Goal: Task Accomplishment & Management: Use online tool/utility

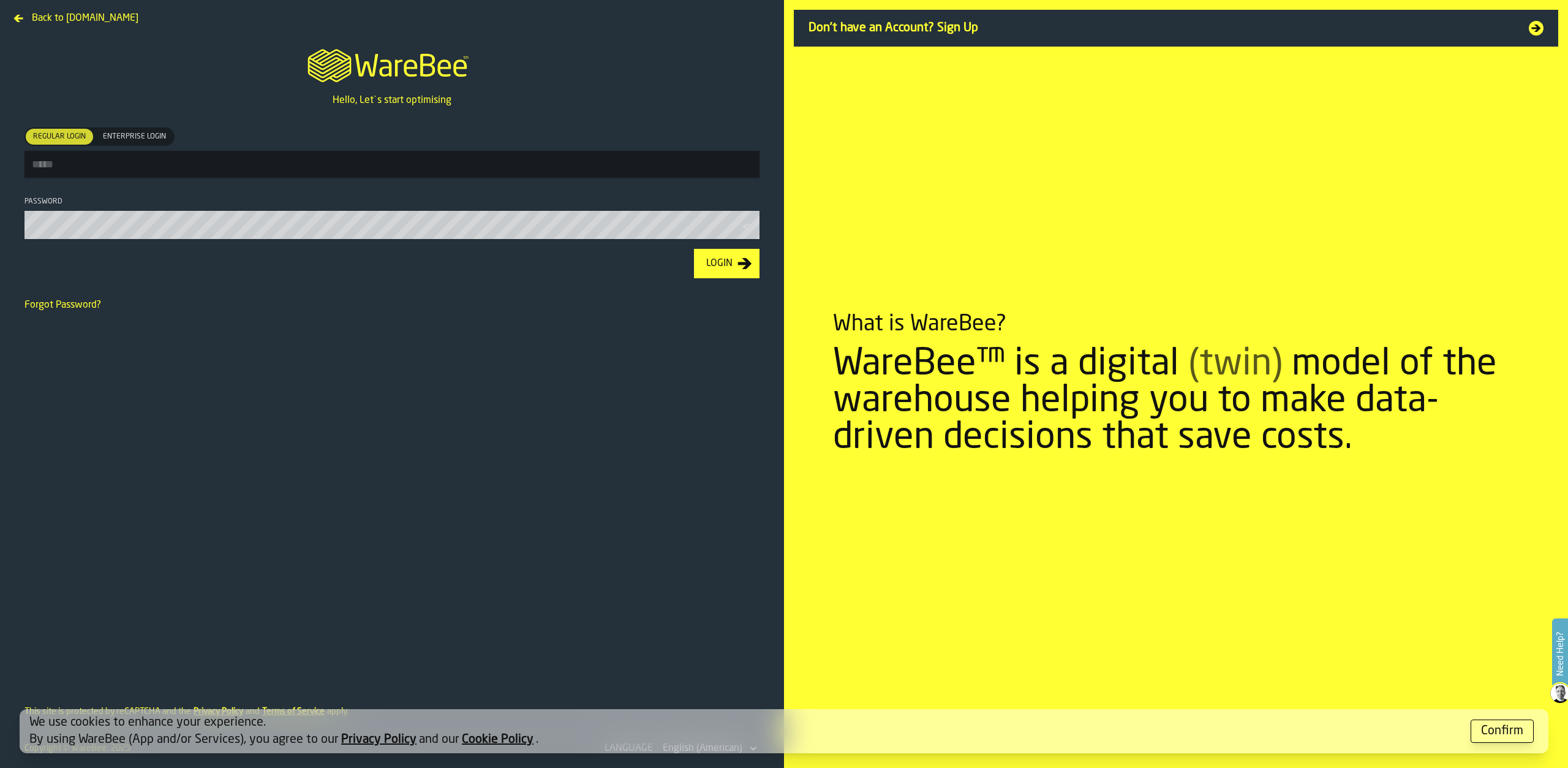
click at [59, 164] on input "Regular Login Regular Login Enterprise Login Enterprise Login" at bounding box center [392, 164] width 735 height 27
type input "**********"
click at [694, 249] on button "Login" at bounding box center [727, 264] width 65 height 30
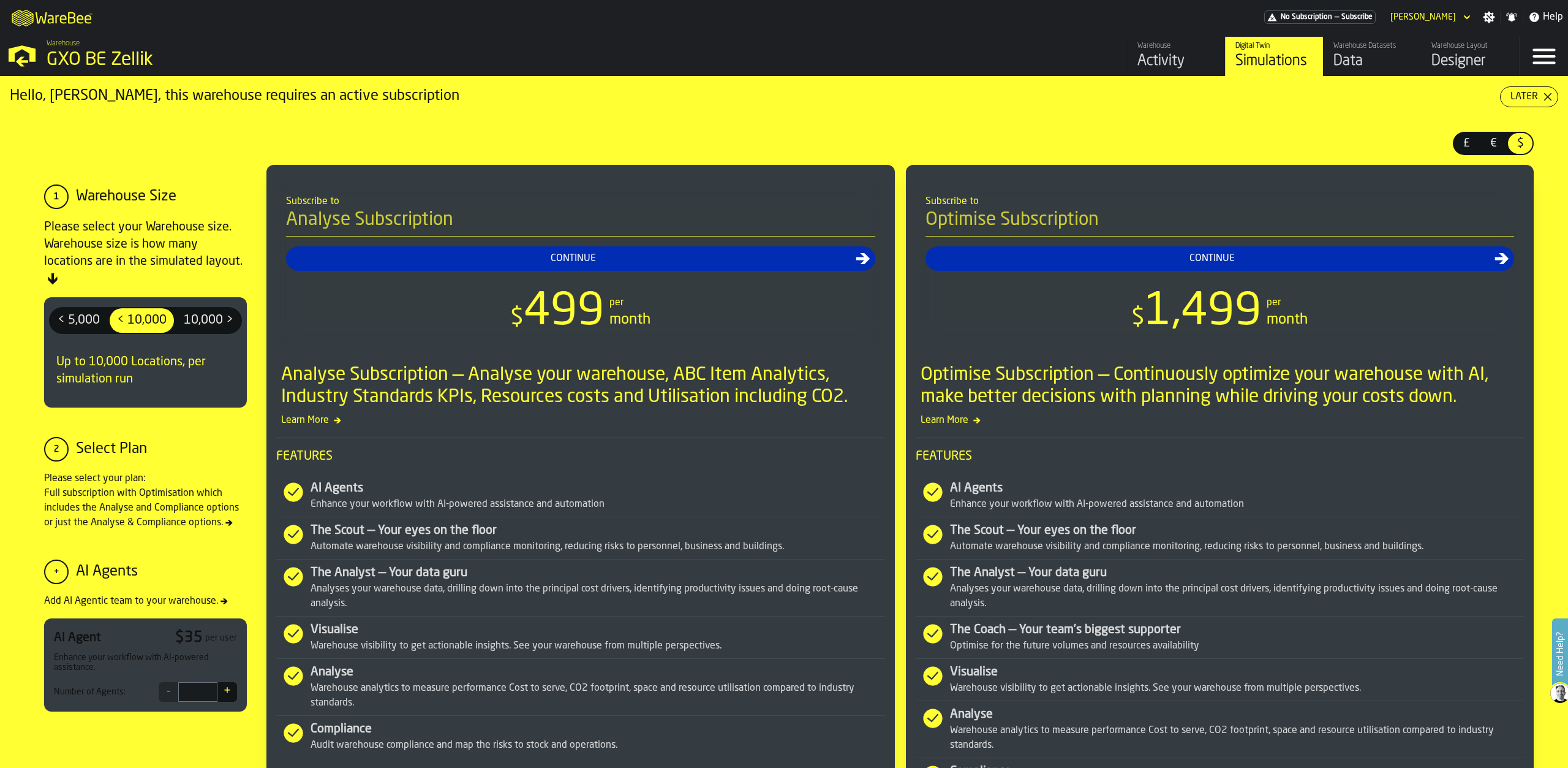
click at [1454, 44] on div "Warehouse Layout" at bounding box center [1470, 46] width 78 height 9
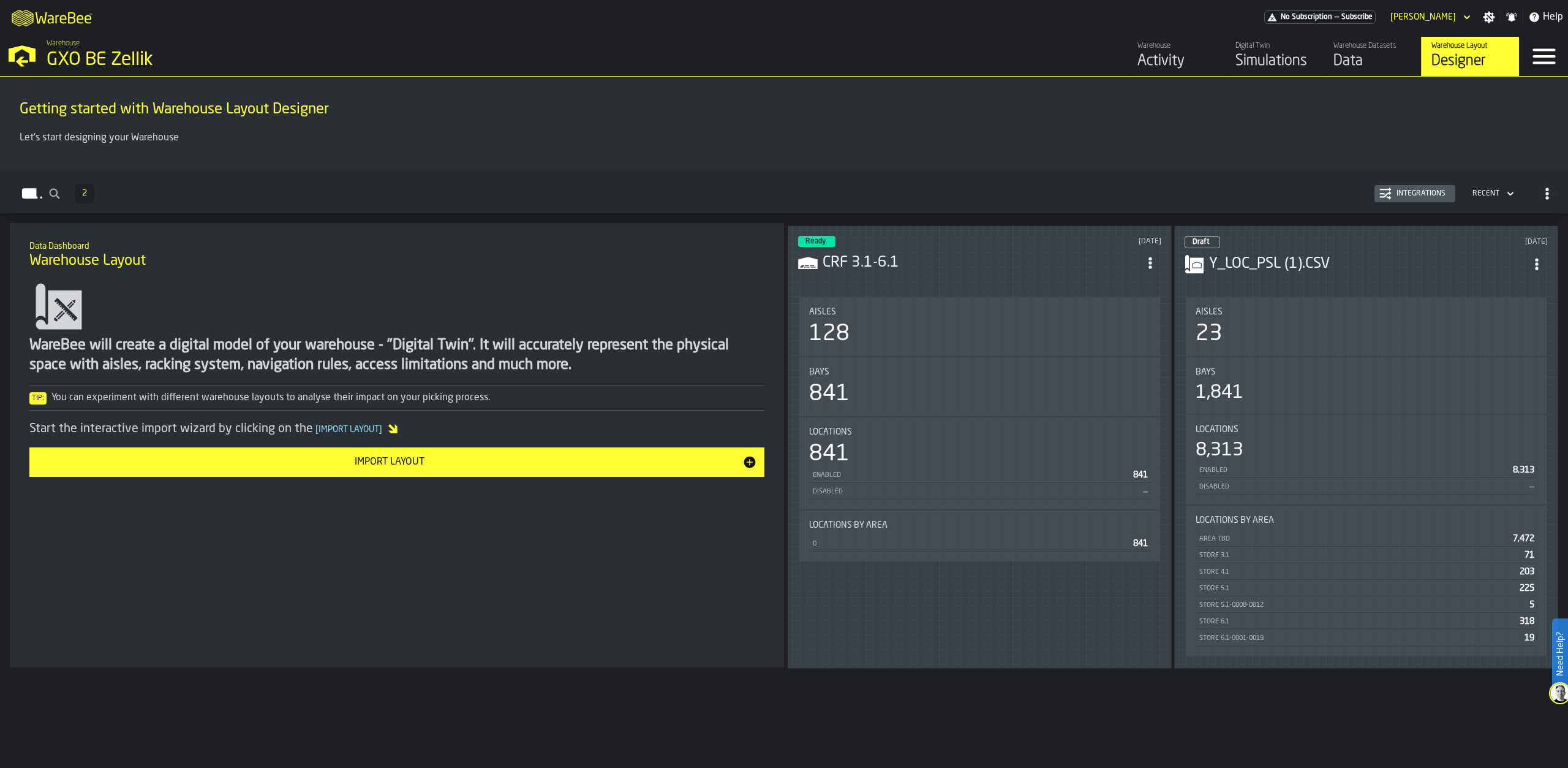
click at [1012, 277] on header "Ready [DATE] CRF 3.1-6.1" at bounding box center [980, 260] width 363 height 49
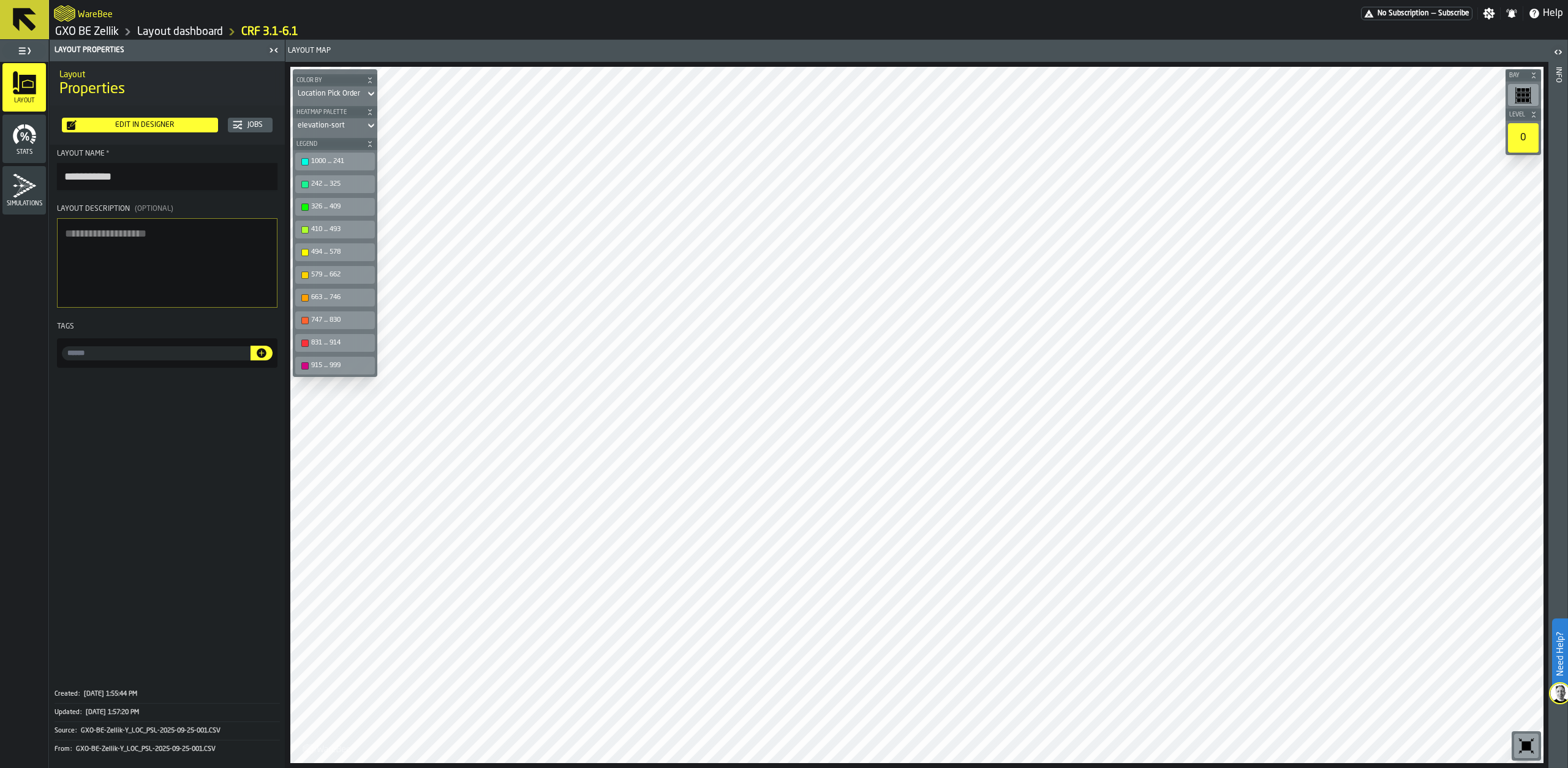
click at [136, 122] on div "Edit in Designer" at bounding box center [144, 125] width 136 height 9
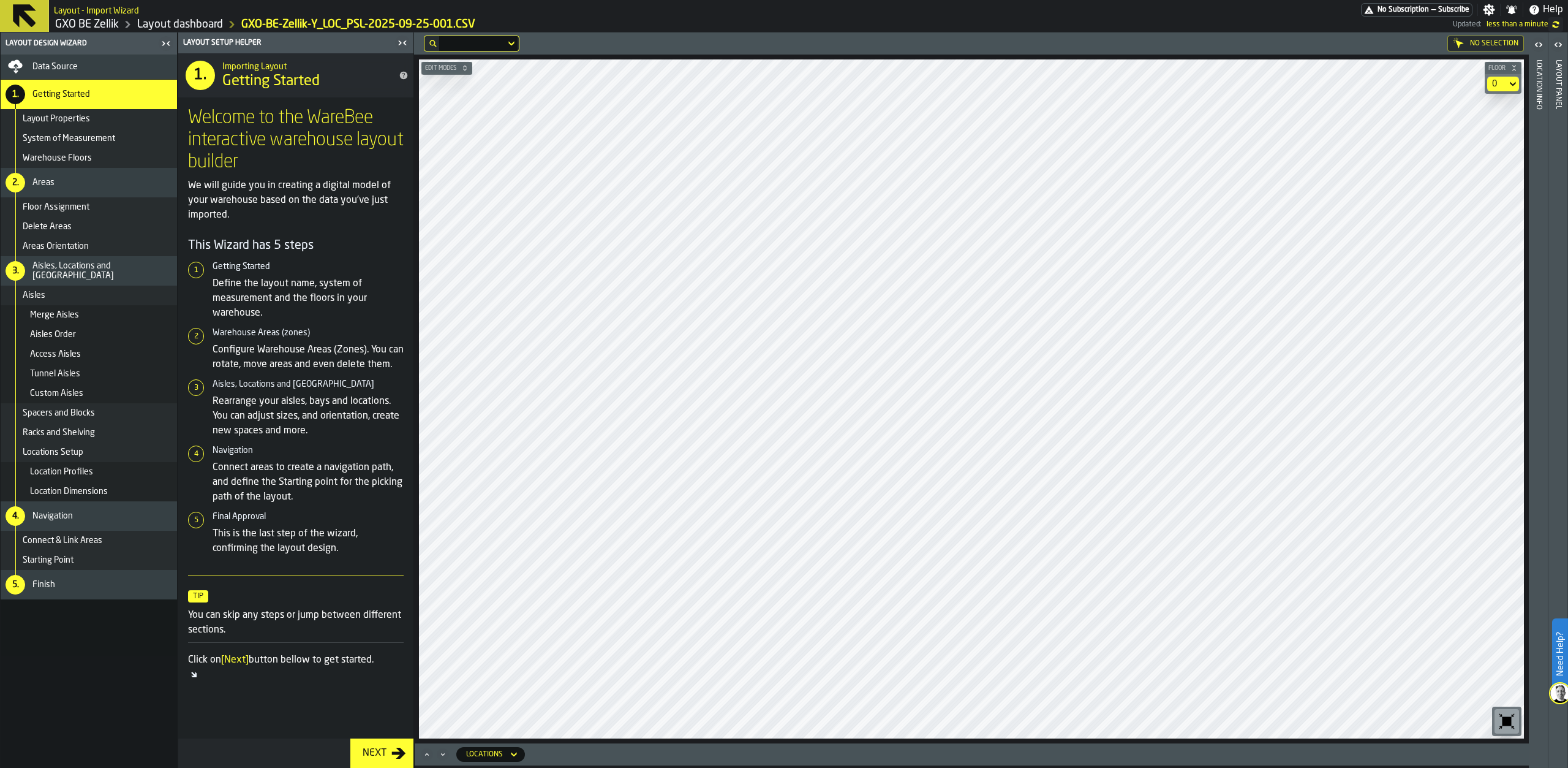
click at [102, 64] on div "Data Source" at bounding box center [102, 66] width 139 height 10
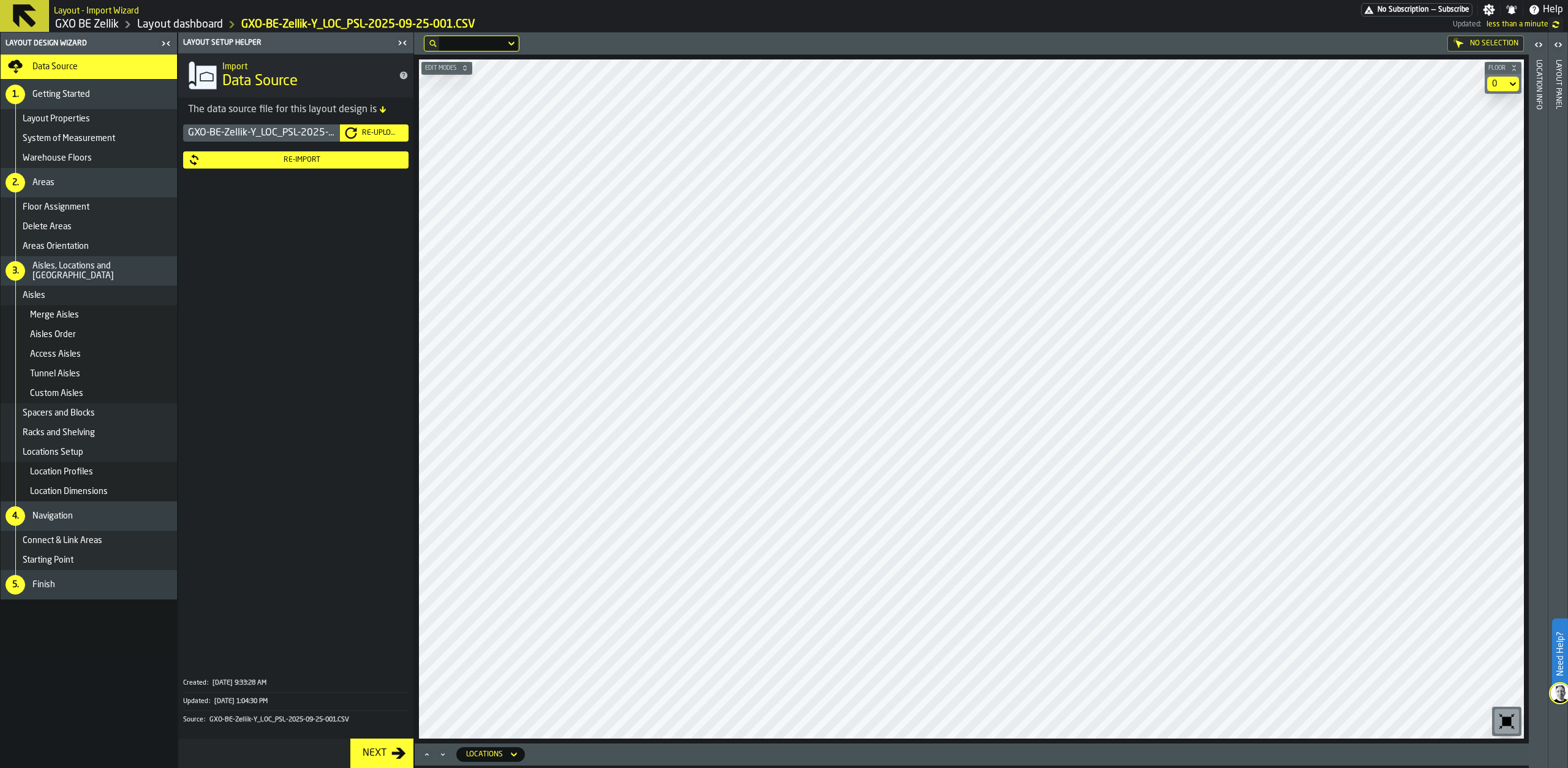
click at [285, 158] on div "Re-Import" at bounding box center [302, 160] width 203 height 9
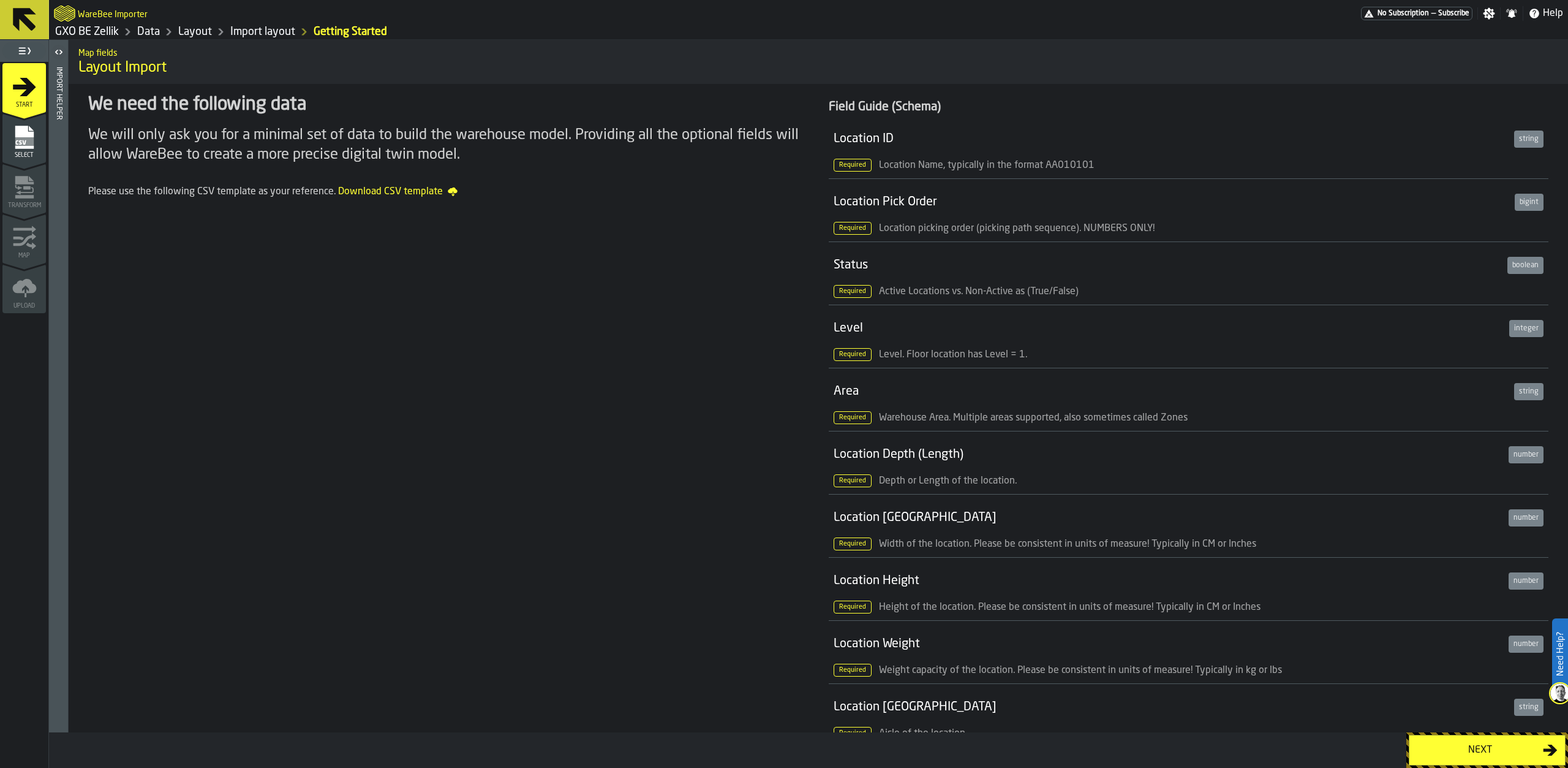
click at [1506, 743] on div "Next" at bounding box center [1480, 750] width 126 height 15
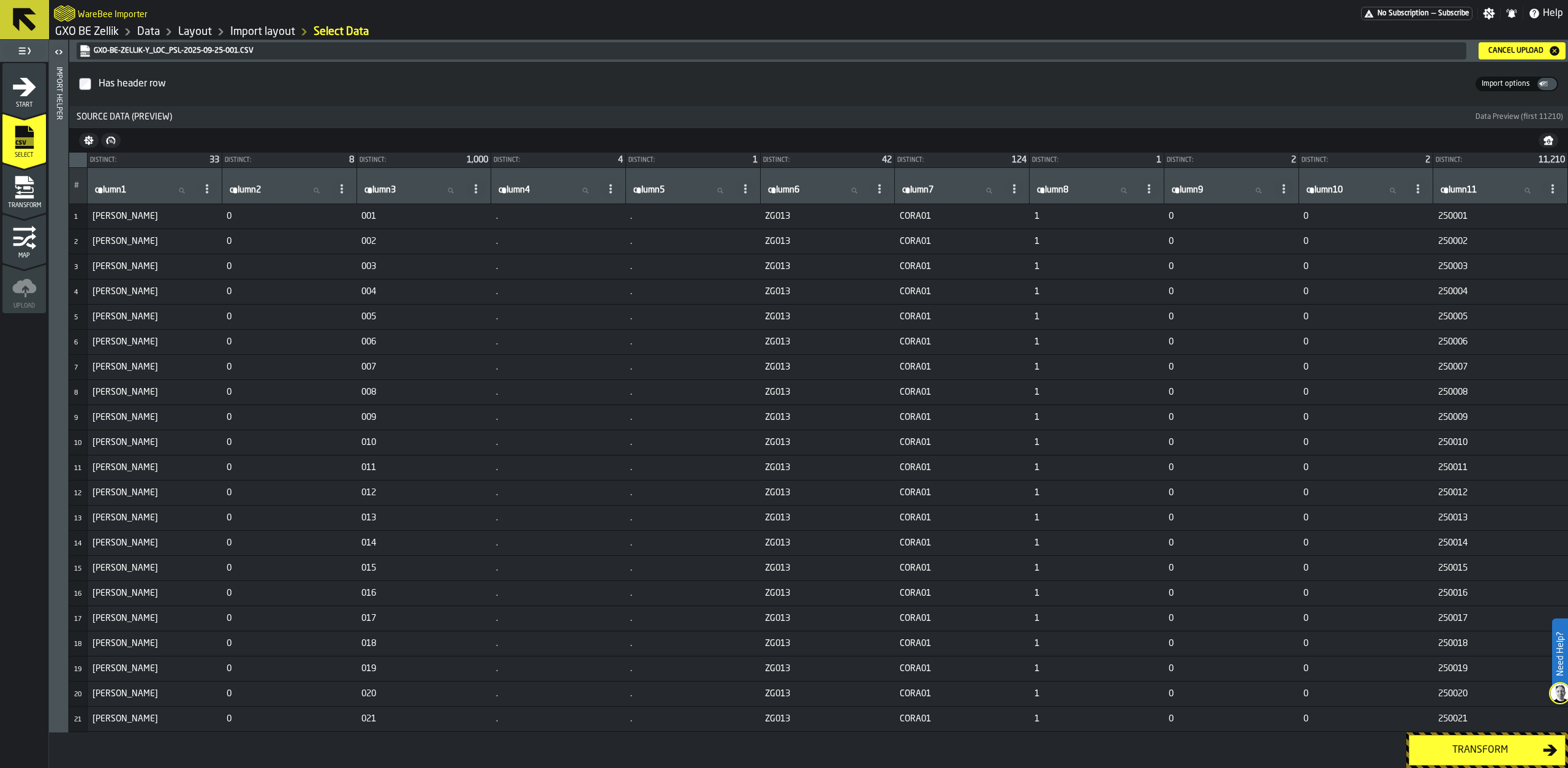
click at [1438, 746] on div "Transform" at bounding box center [1480, 750] width 126 height 15
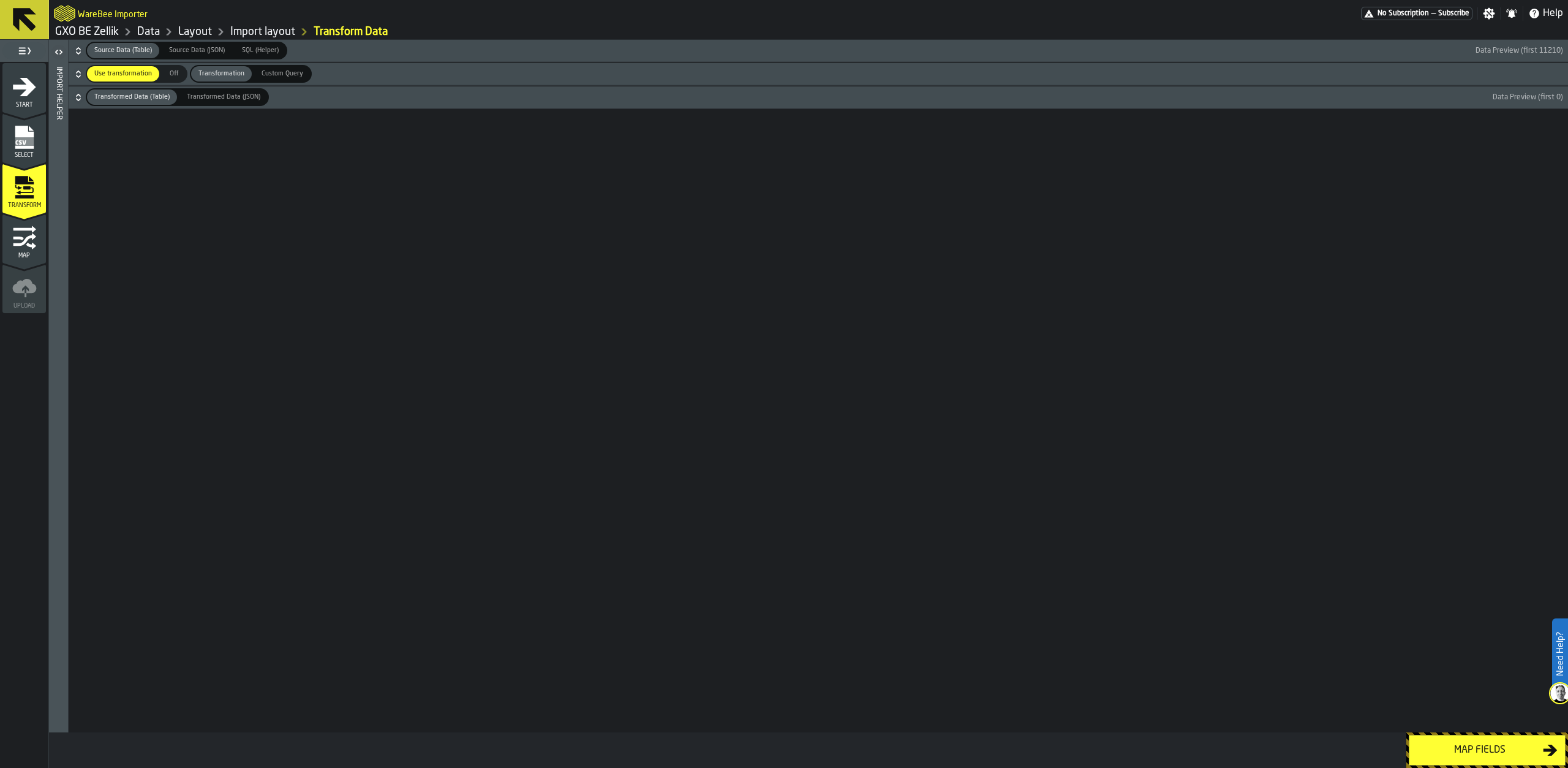
click at [79, 75] on icon "button-" at bounding box center [79, 74] width 13 height 13
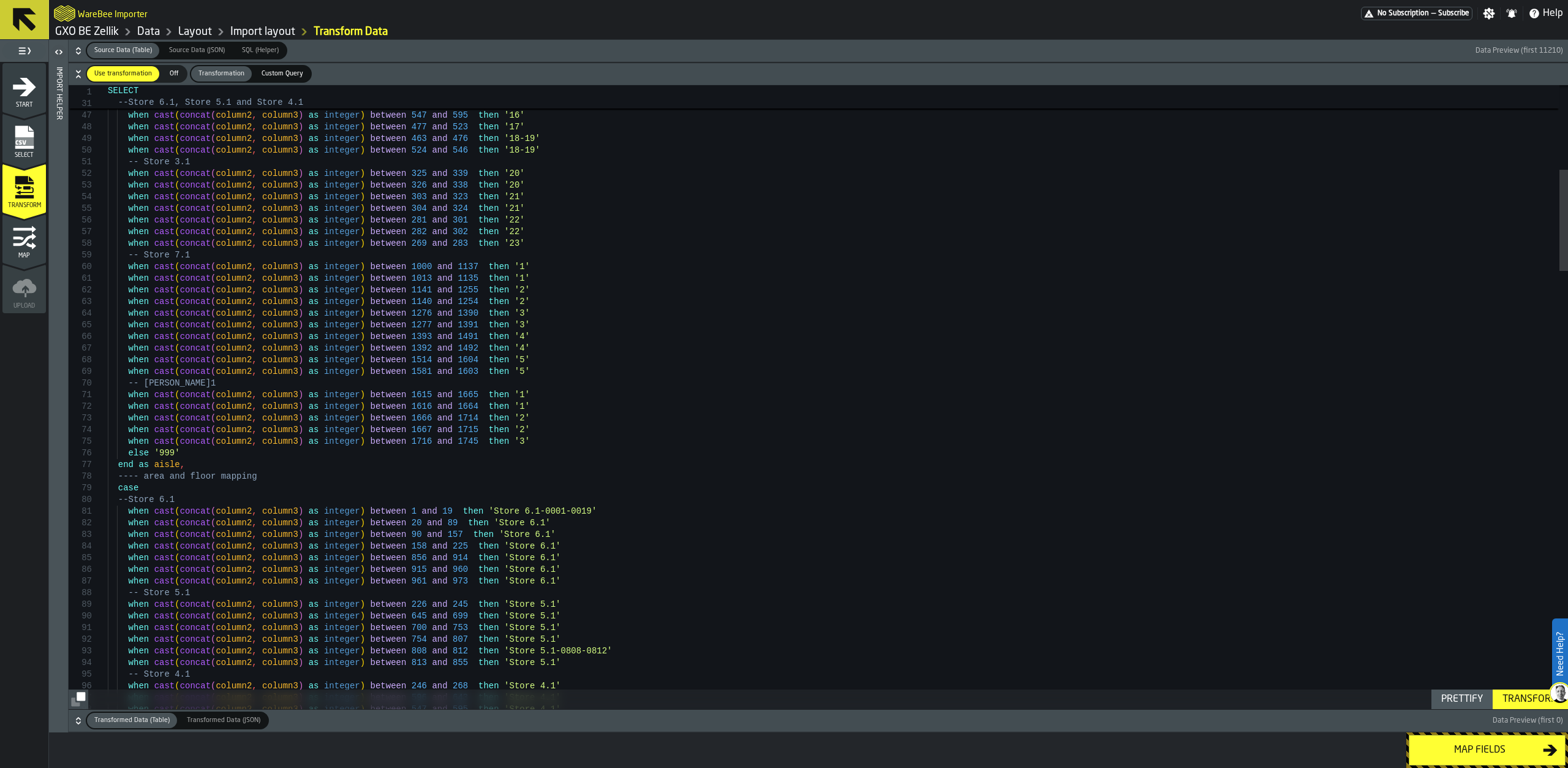
click at [80, 51] on icon "button-" at bounding box center [79, 50] width 13 height 13
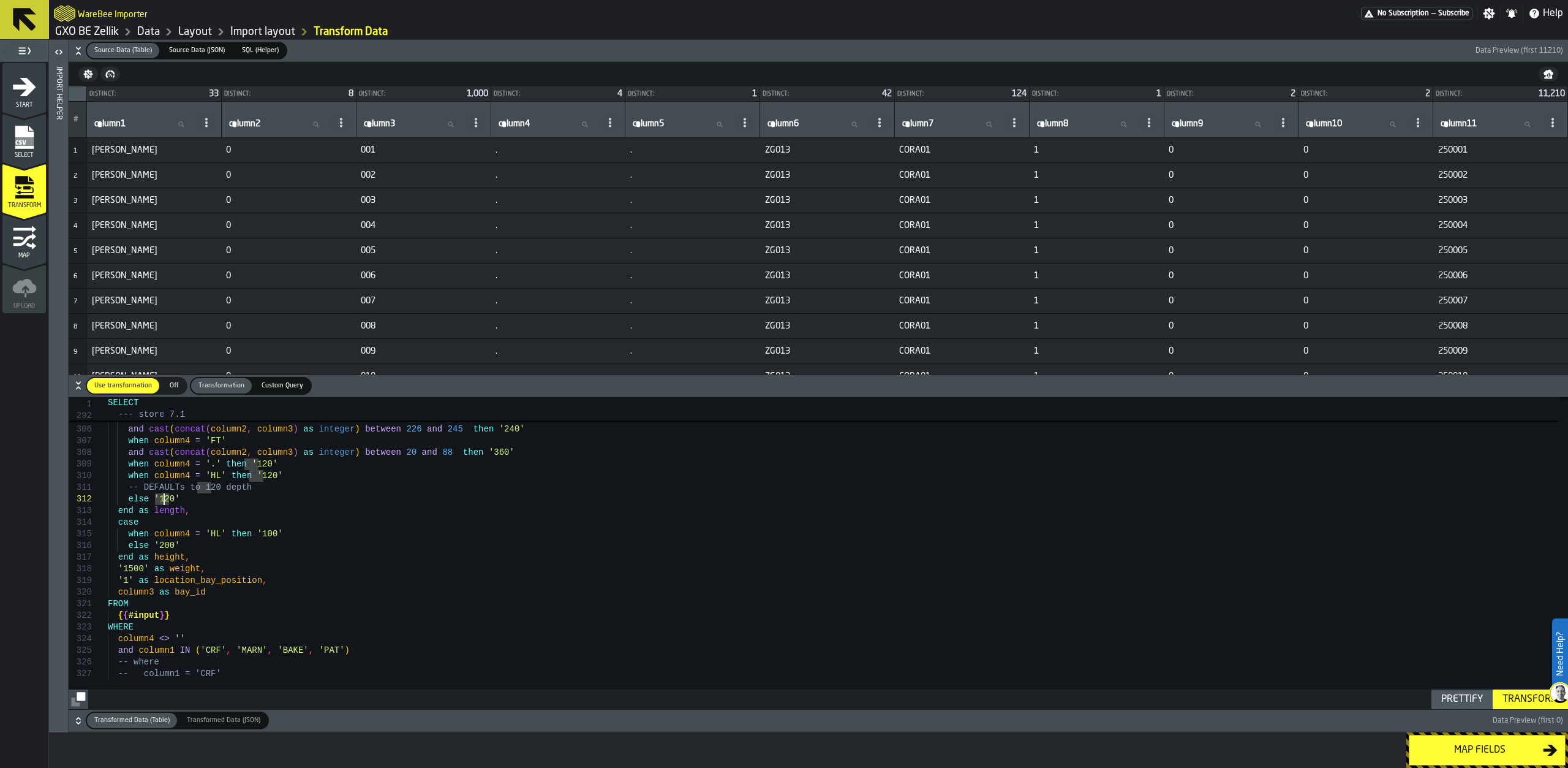
type textarea "**********"
click at [136, 128] on input "column1 column1" at bounding box center [143, 124] width 102 height 16
type input "***"
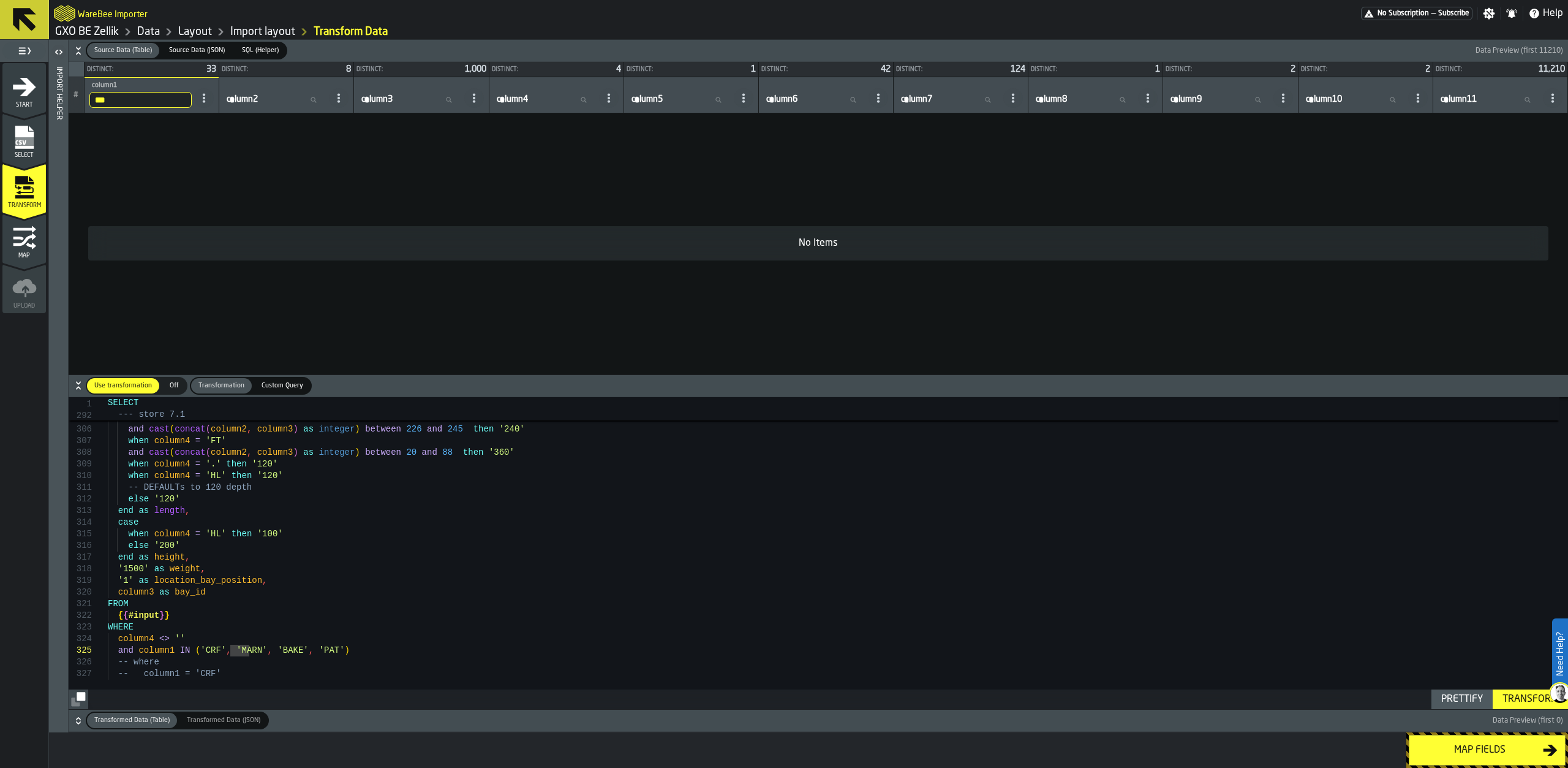
click at [118, 102] on input "***" at bounding box center [141, 99] width 102 height 16
type input "*"
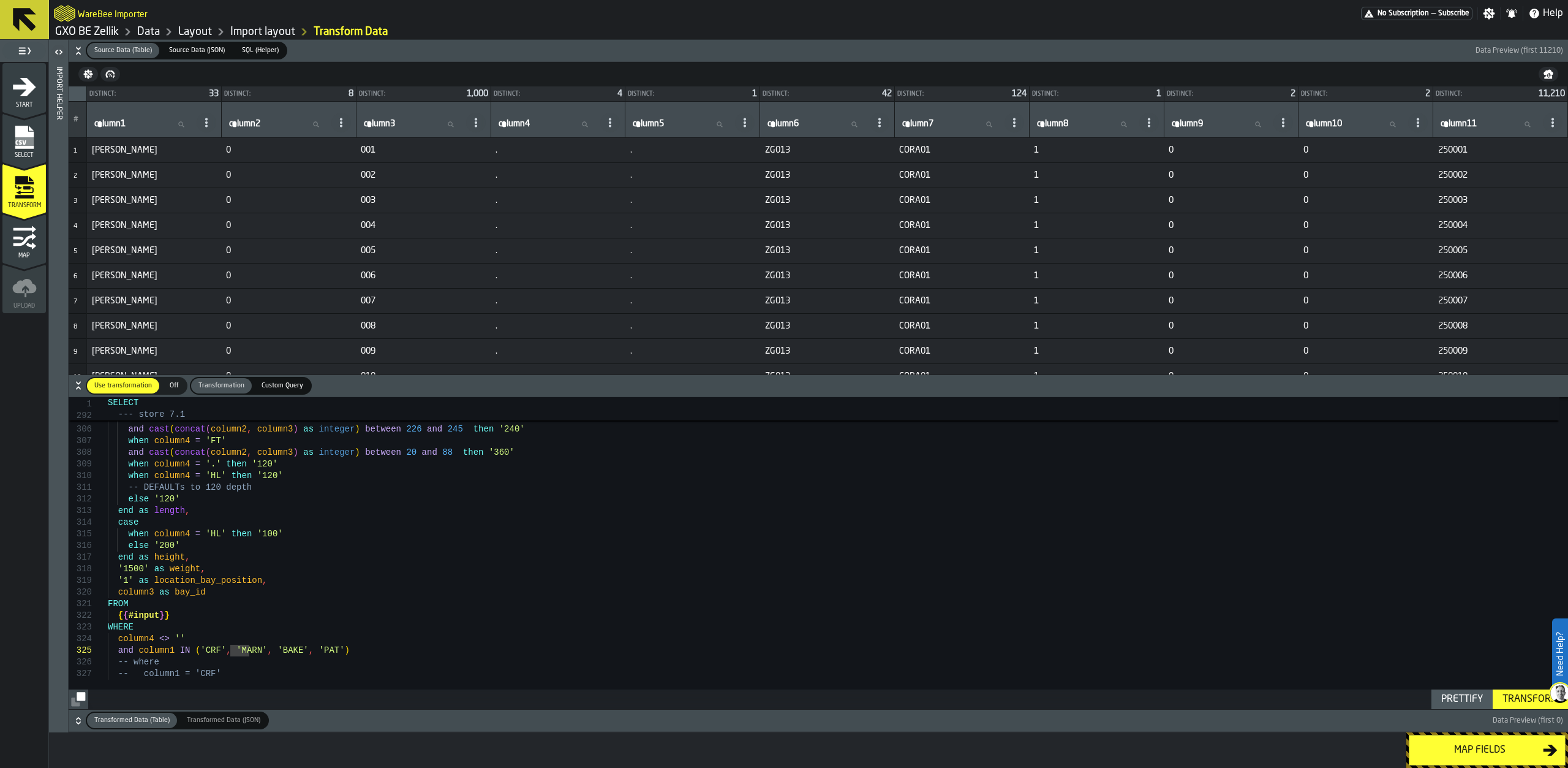
click at [125, 125] on label "column1 column1" at bounding box center [143, 124] width 102 height 16
click at [125, 125] on input "column1 column1" at bounding box center [143, 124] width 102 height 16
type input "****"
click at [207, 29] on link "Layout" at bounding box center [195, 32] width 33 height 13
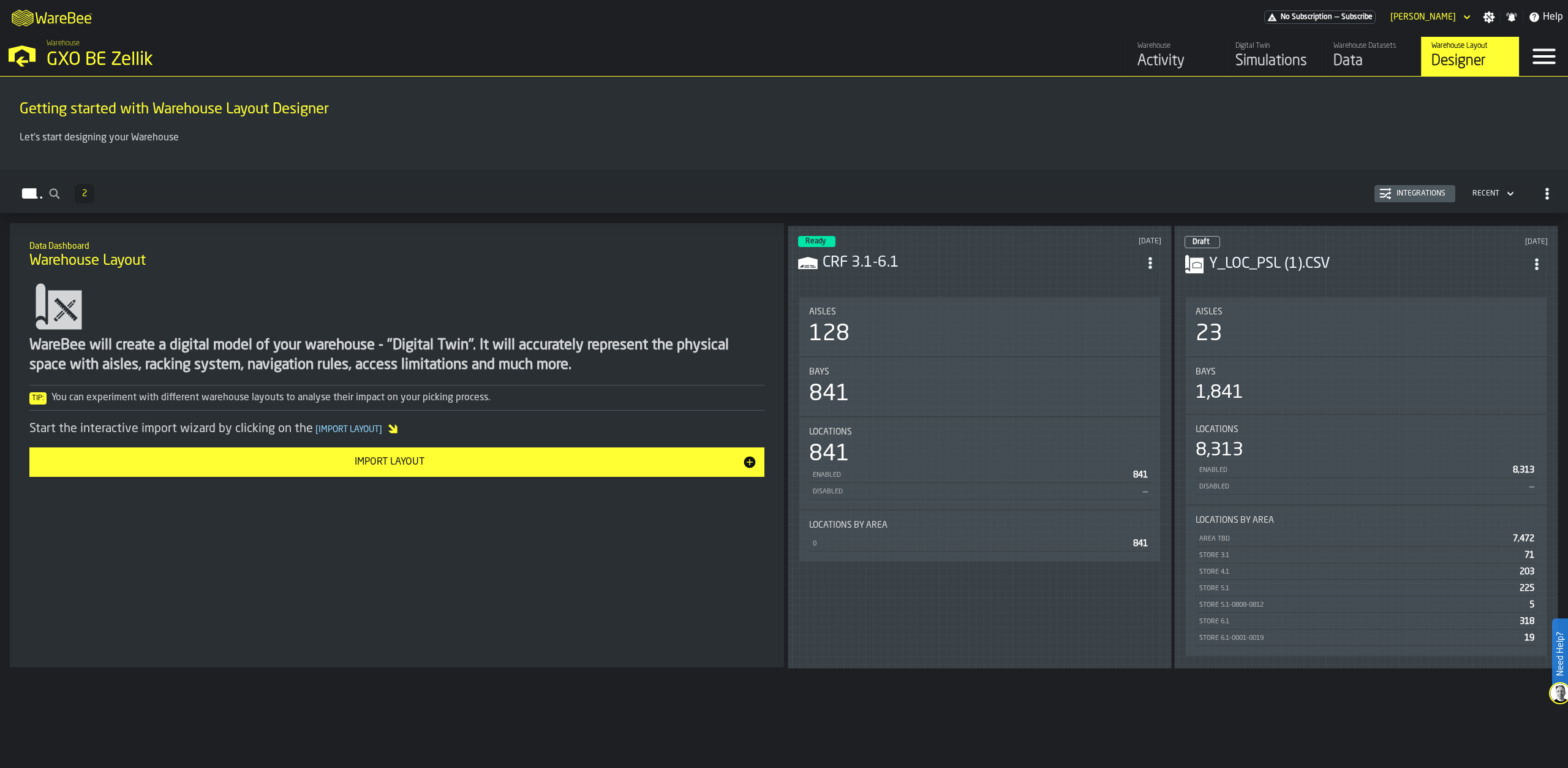
click at [892, 277] on header "Ready [DATE] CRF 3.1-6.1" at bounding box center [980, 260] width 363 height 49
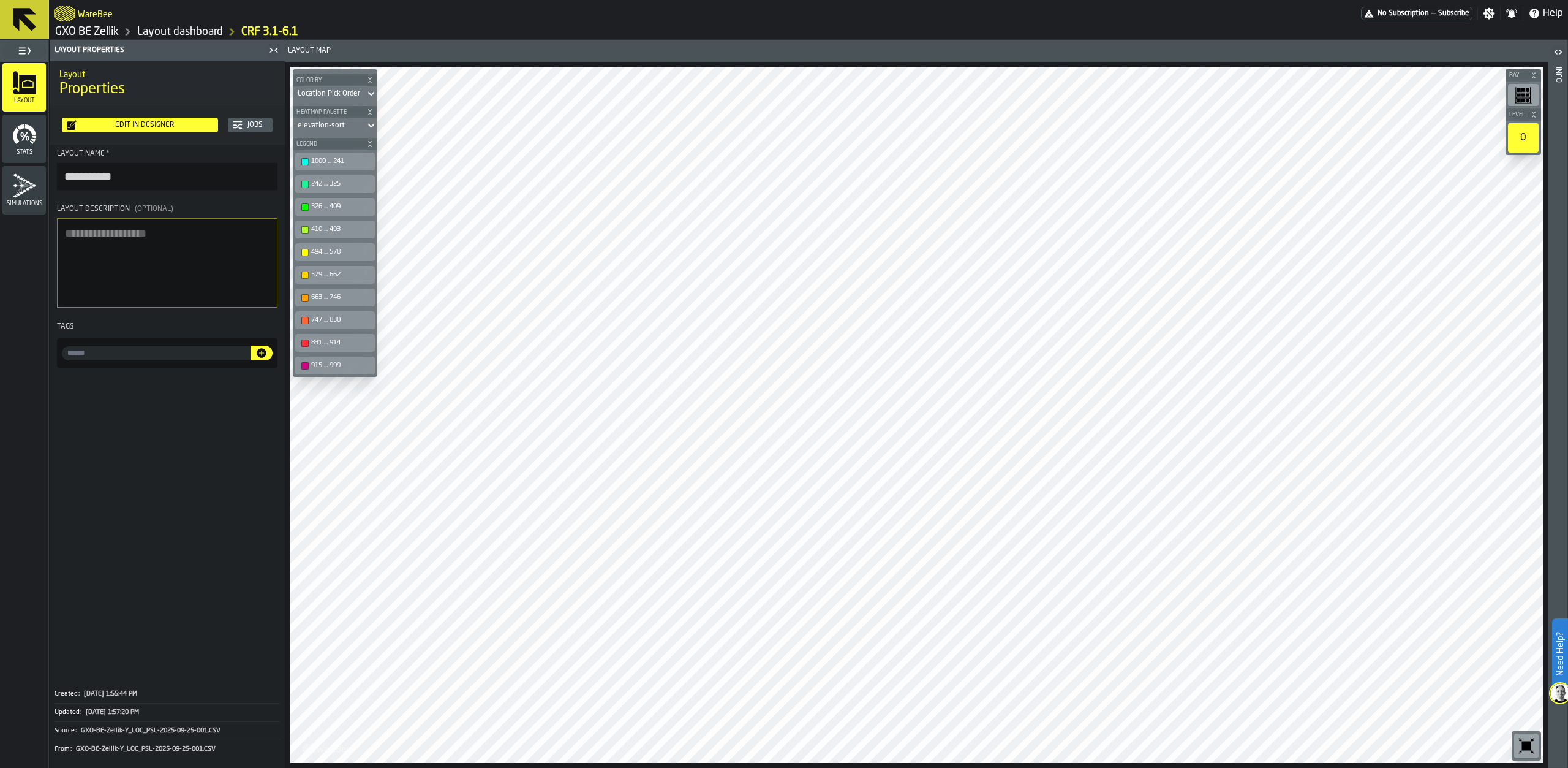
click at [141, 130] on div "Edit in Designer" at bounding box center [140, 125] width 147 height 10
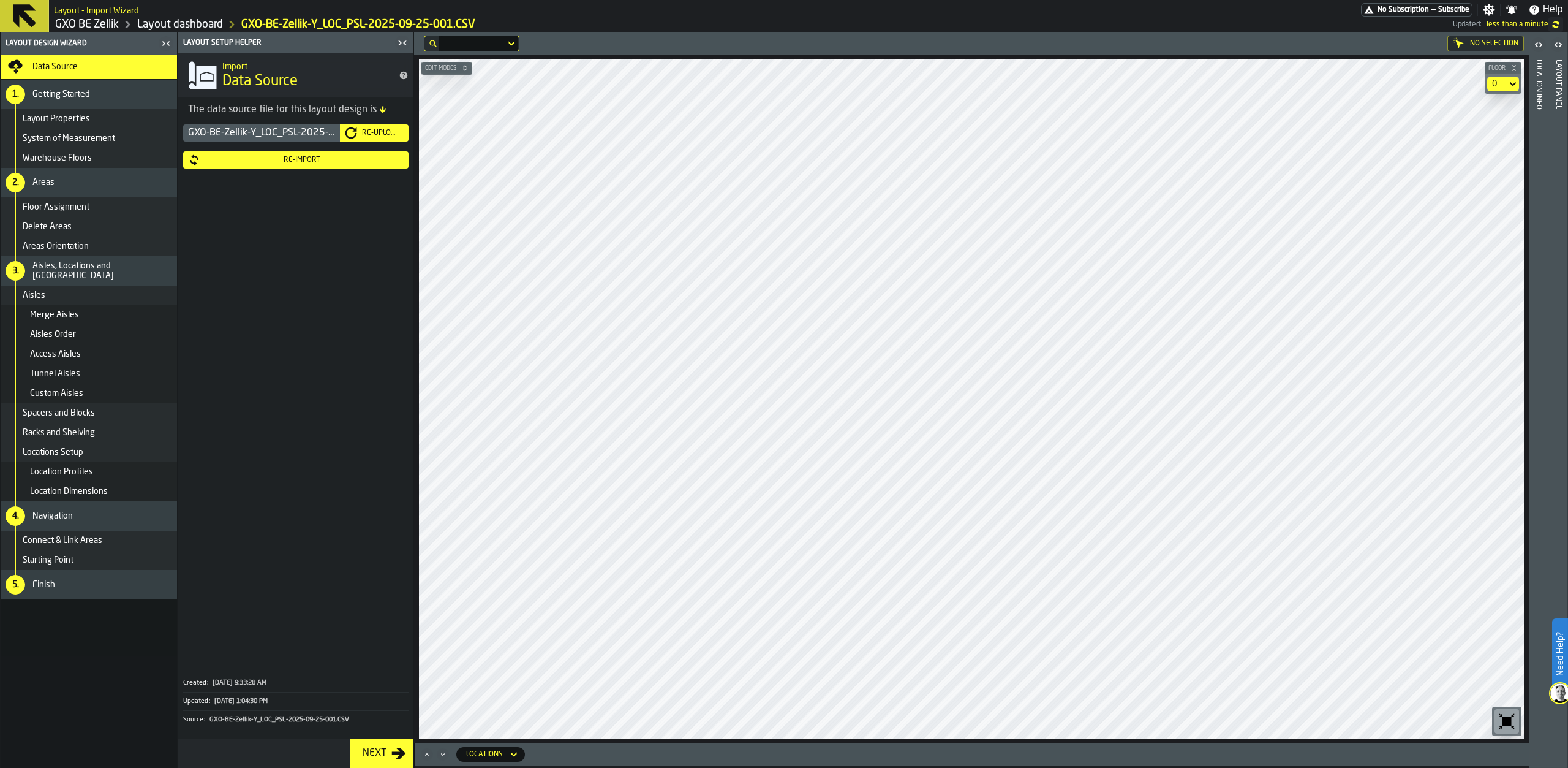
click at [1506, 83] on div "0" at bounding box center [1497, 84] width 19 height 15
click at [1497, 133] on div "0.1" at bounding box center [1480, 136] width 64 height 15
click at [1489, 47] on span "[PERSON_NAME]1" at bounding box center [1486, 44] width 60 height 9
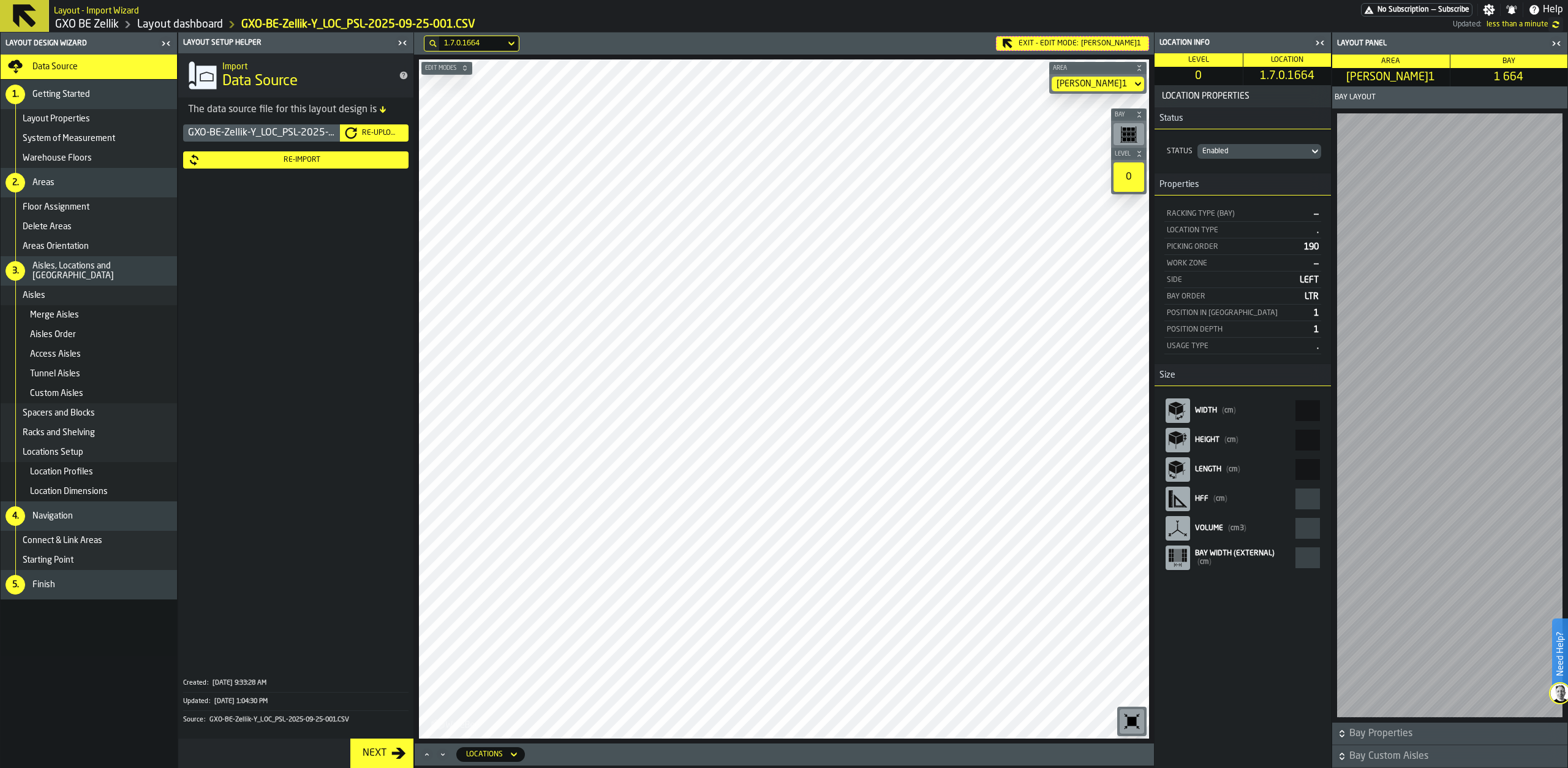
click at [1365, 755] on span "Bay Custom Aisles" at bounding box center [1457, 756] width 216 height 15
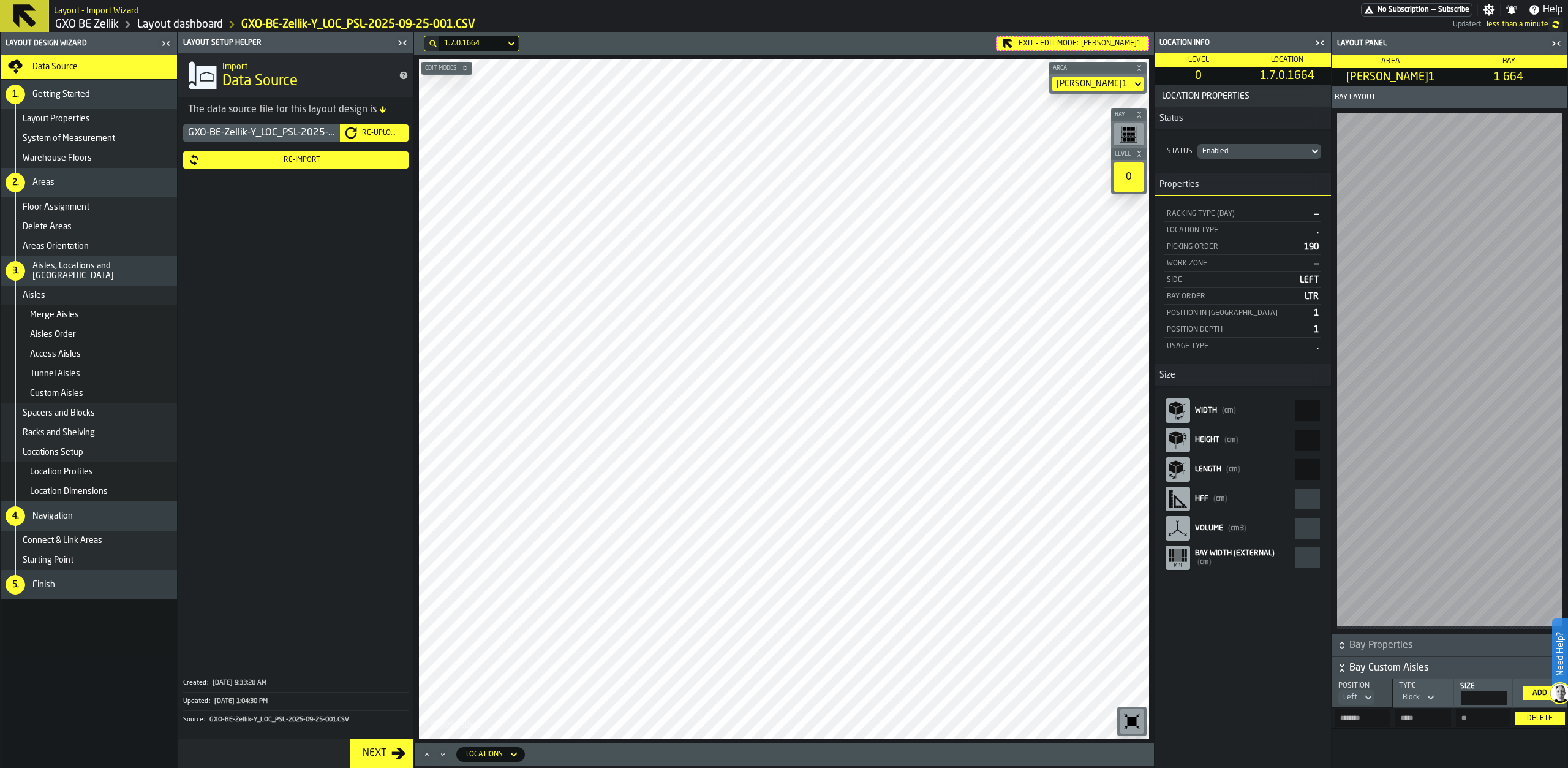
click at [1422, 701] on div "Block" at bounding box center [1411, 698] width 27 height 13
click at [1416, 722] on div "Aisle" at bounding box center [1398, 718] width 64 height 15
click at [1534, 691] on div "Add" at bounding box center [1540, 693] width 24 height 9
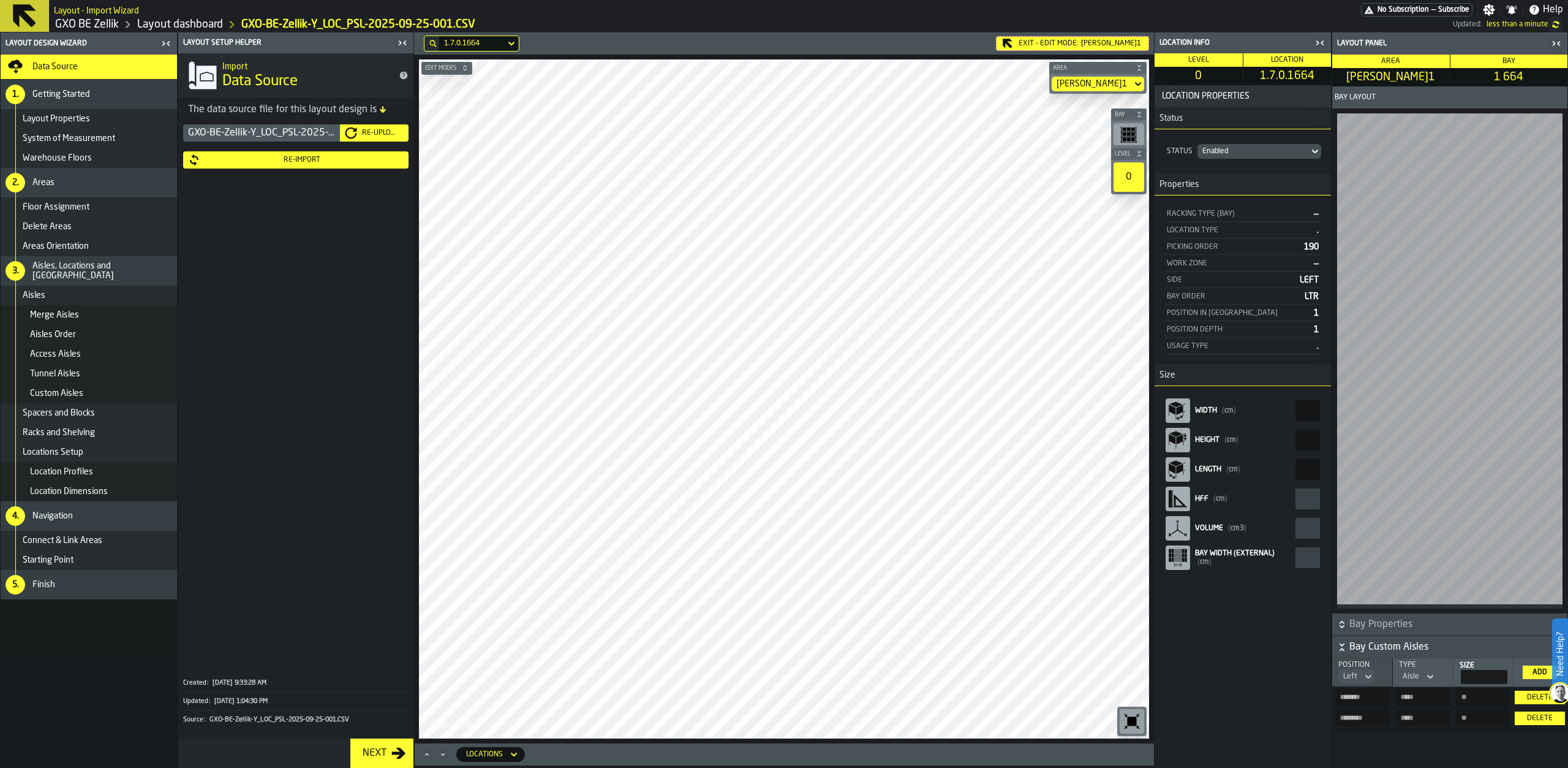
click at [1541, 698] on div "Delete" at bounding box center [1540, 698] width 40 height 9
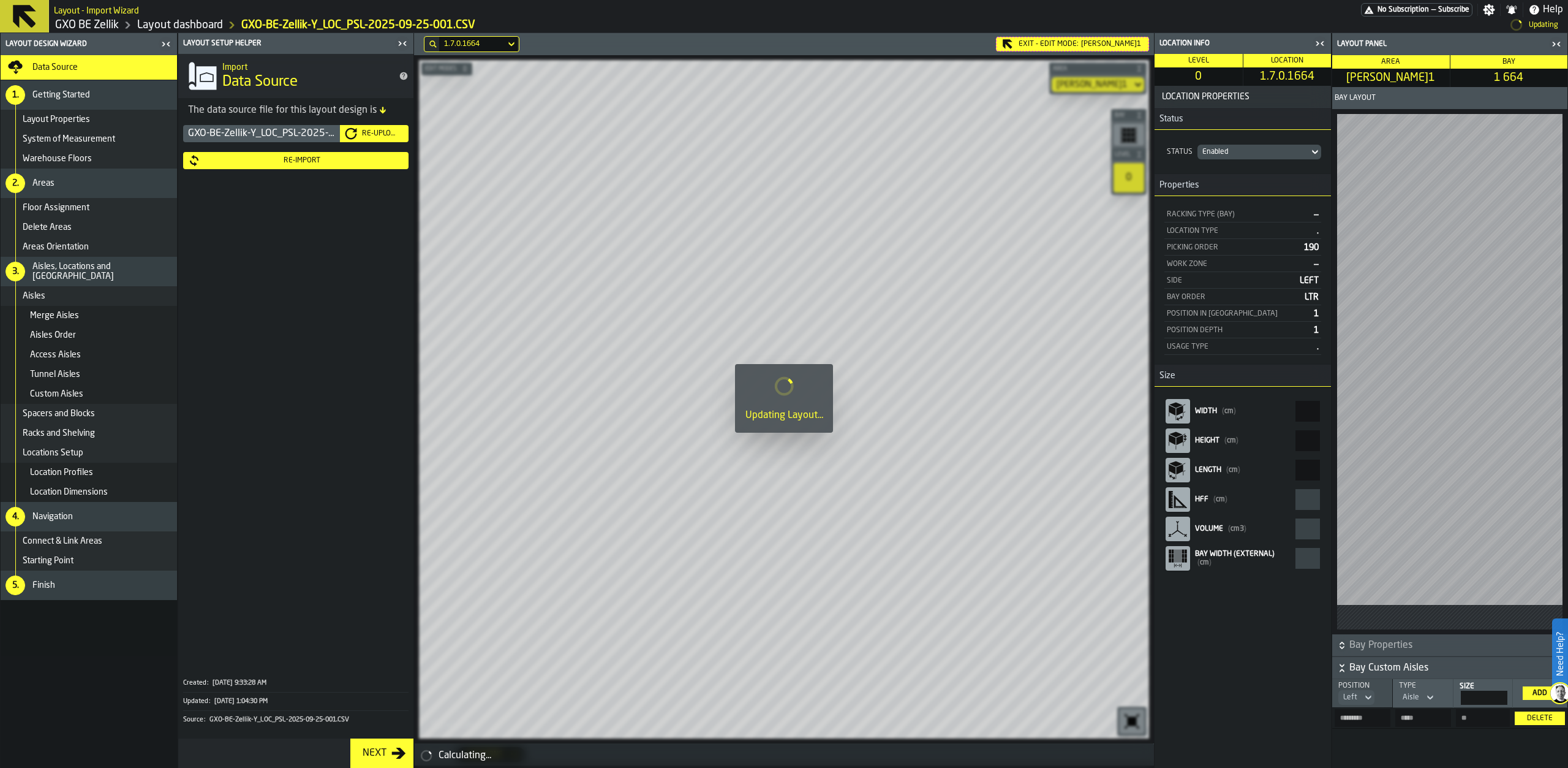
click at [1539, 714] on div "Delete" at bounding box center [1540, 718] width 40 height 9
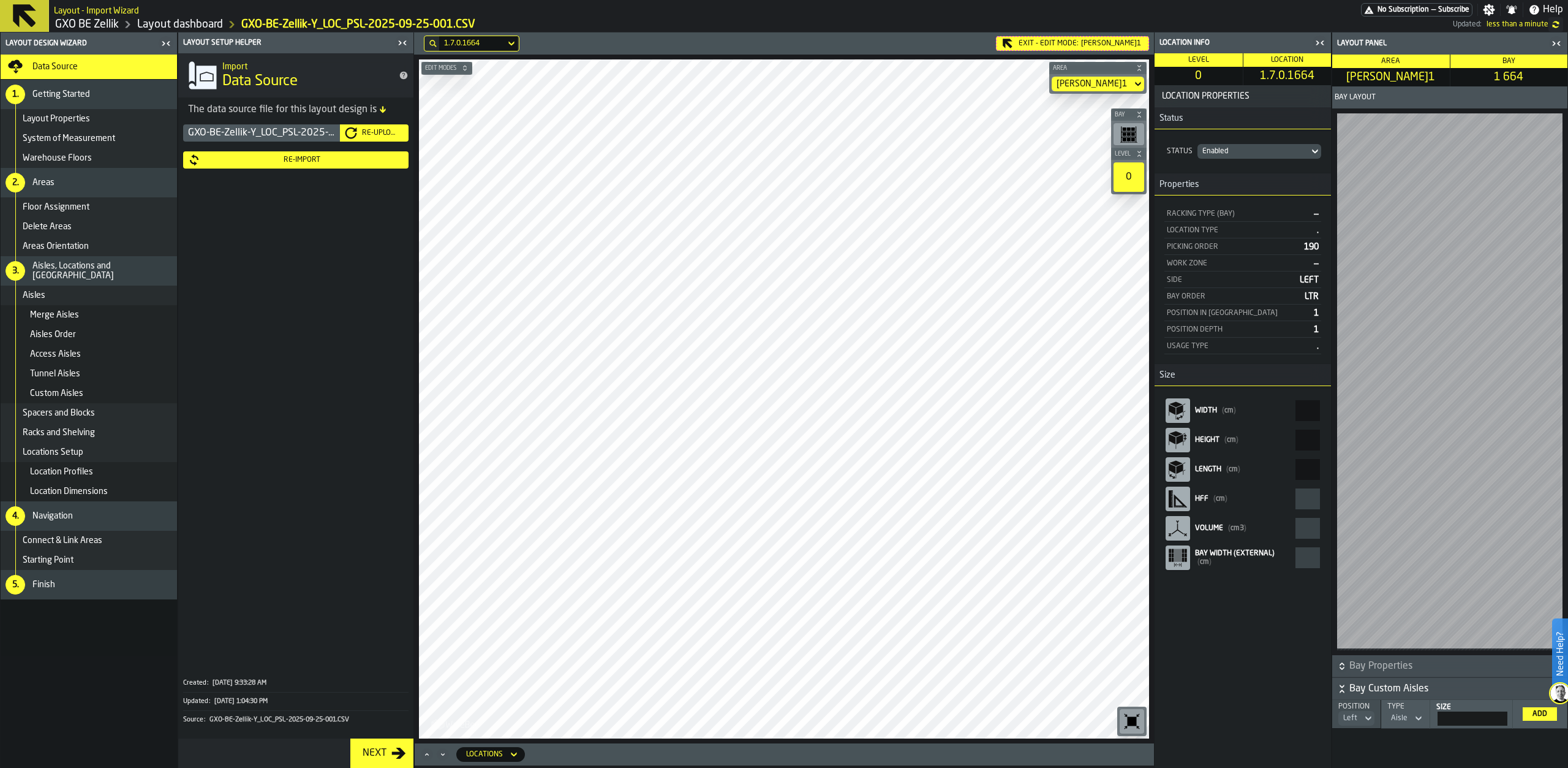
click at [101, 542] on span "Connect & Link Areas" at bounding box center [62, 540] width 79 height 10
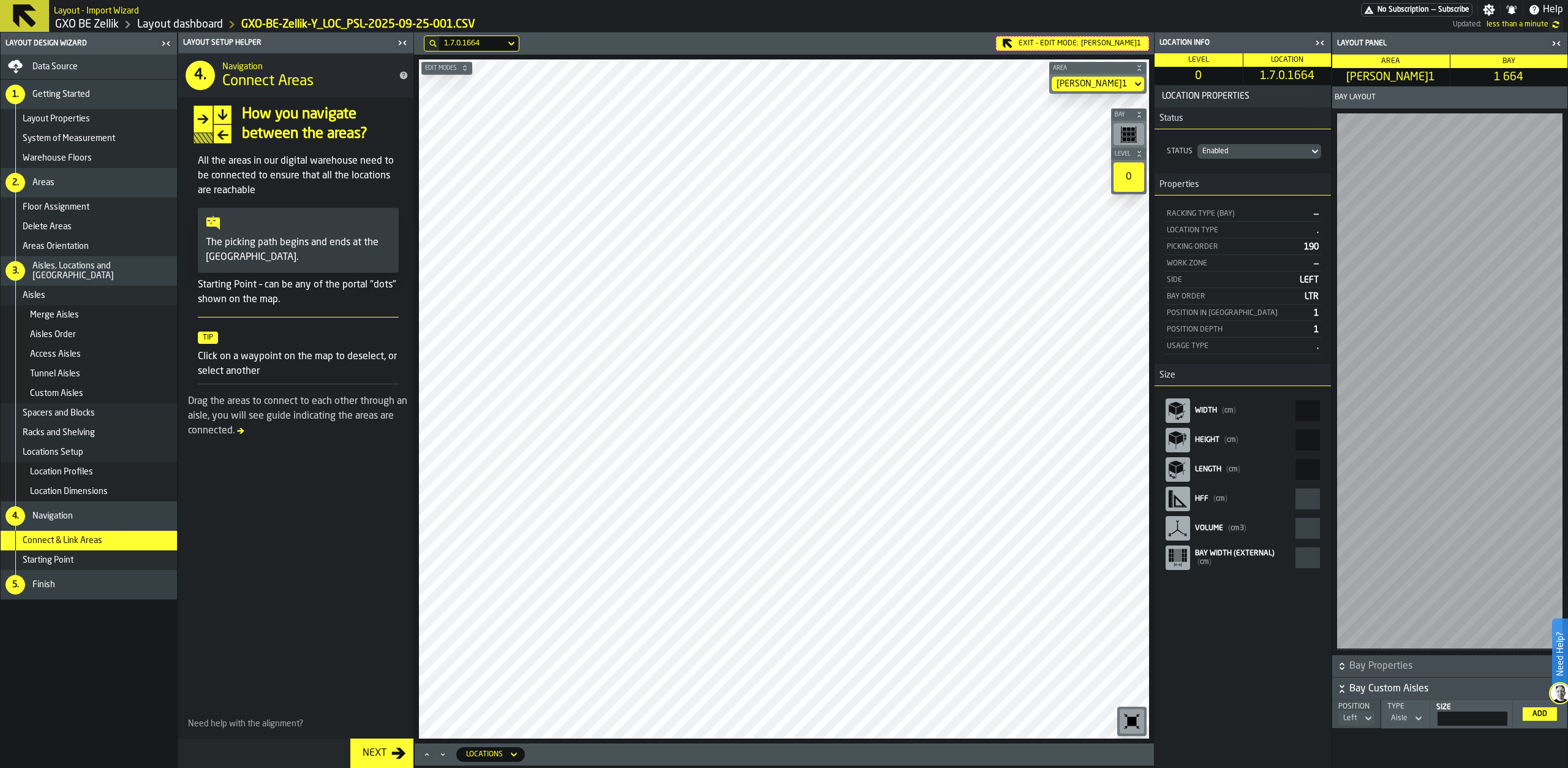
click at [120, 124] on div "Layout Properties" at bounding box center [89, 119] width 176 height 19
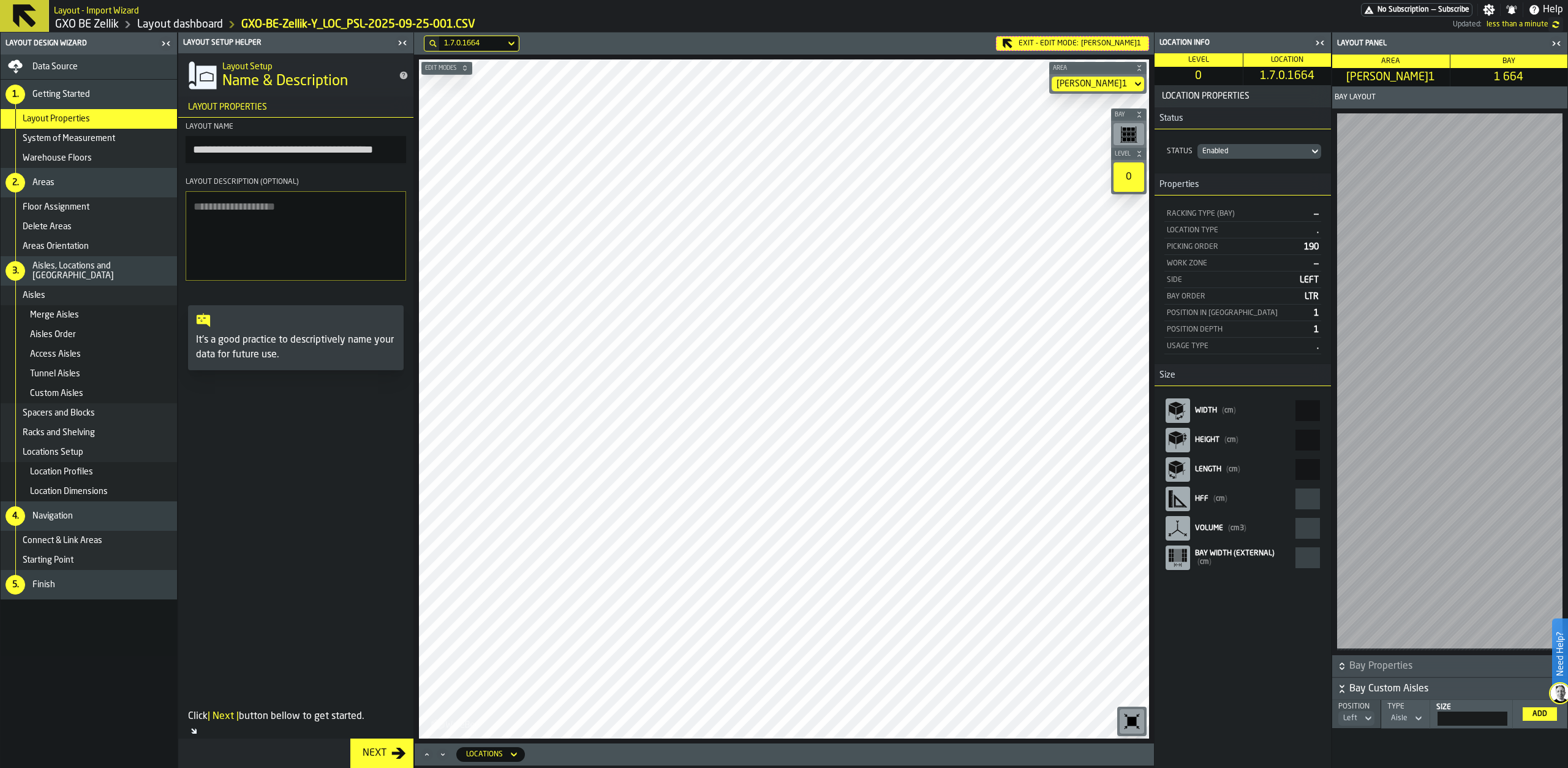
click at [113, 145] on div "System of Measurement" at bounding box center [89, 139] width 176 height 19
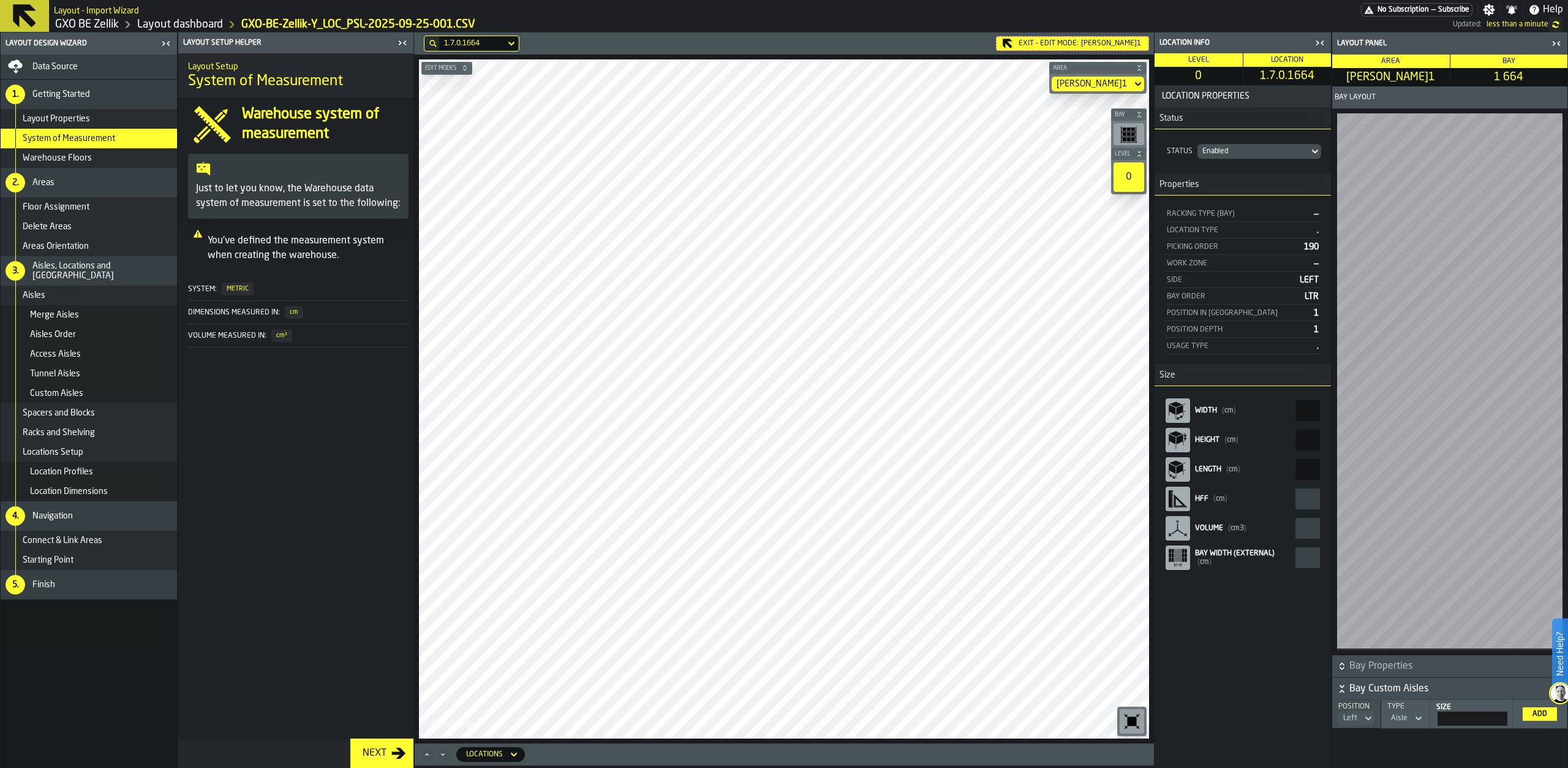
click at [102, 205] on div "Floor Assignment" at bounding box center [98, 207] width 150 height 10
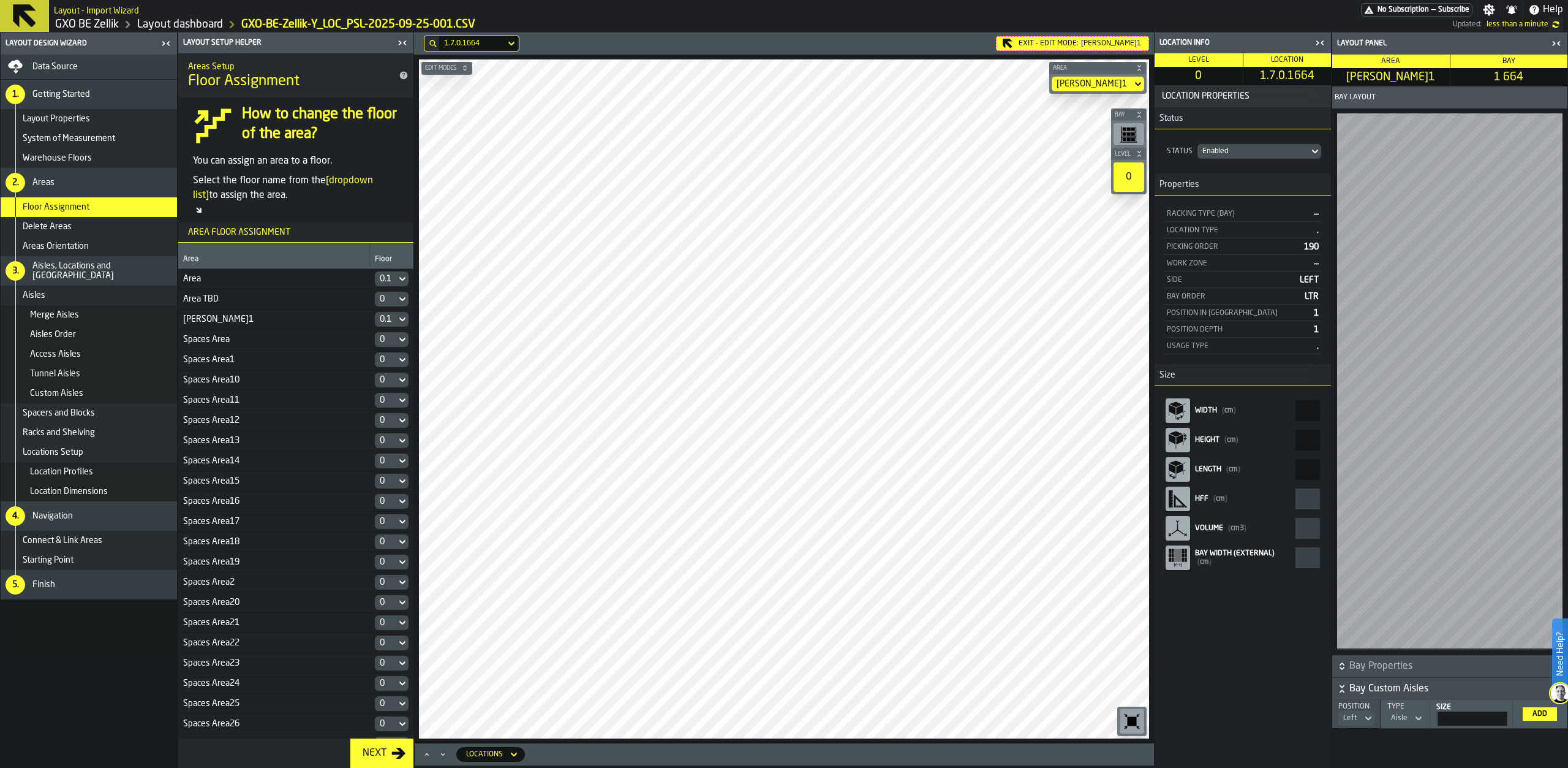
click at [101, 294] on div "Aisles" at bounding box center [98, 295] width 150 height 10
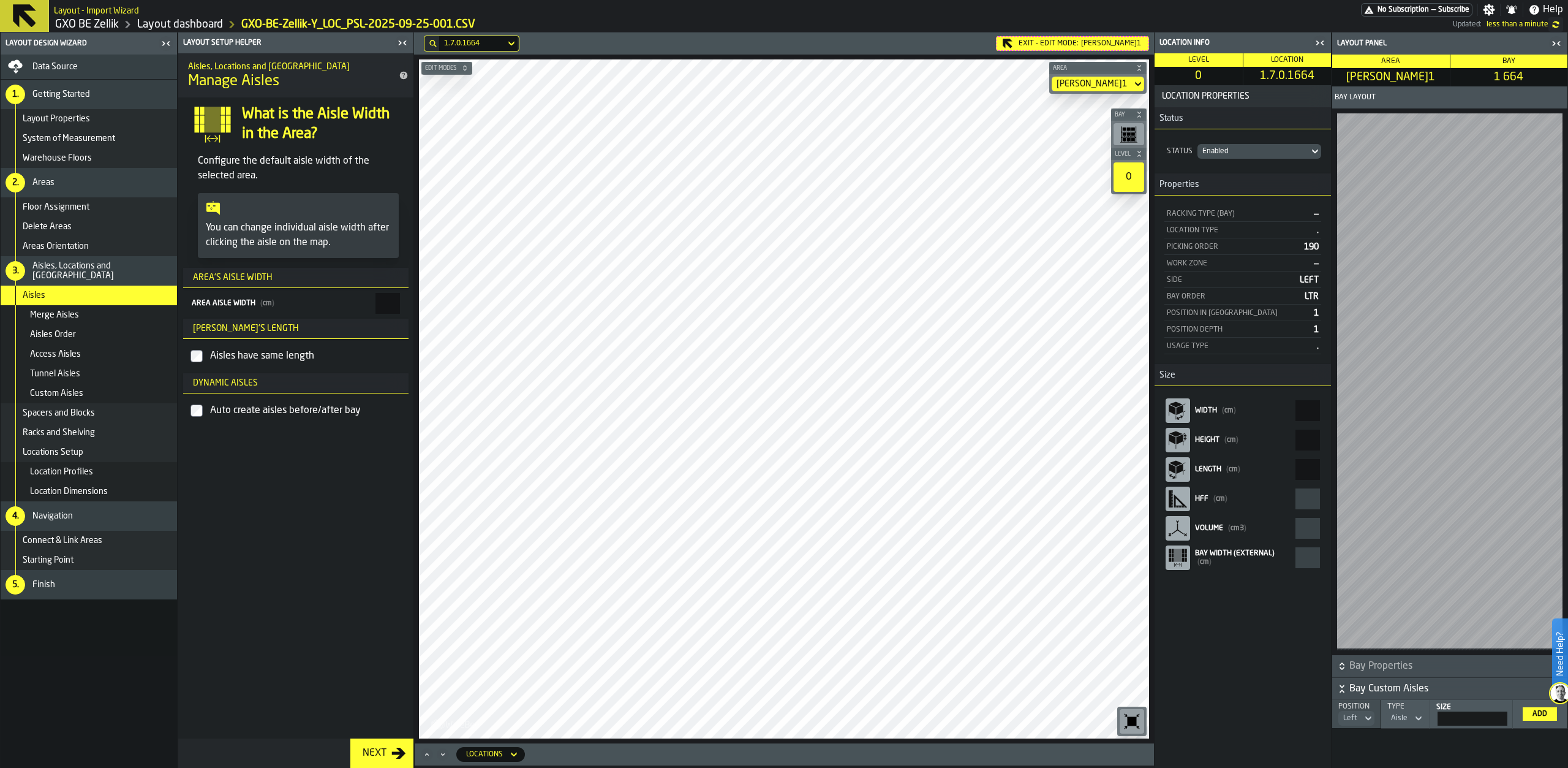
click at [1057, 41] on div "Exit - Edit Mode: [PERSON_NAME]1" at bounding box center [1072, 44] width 153 height 15
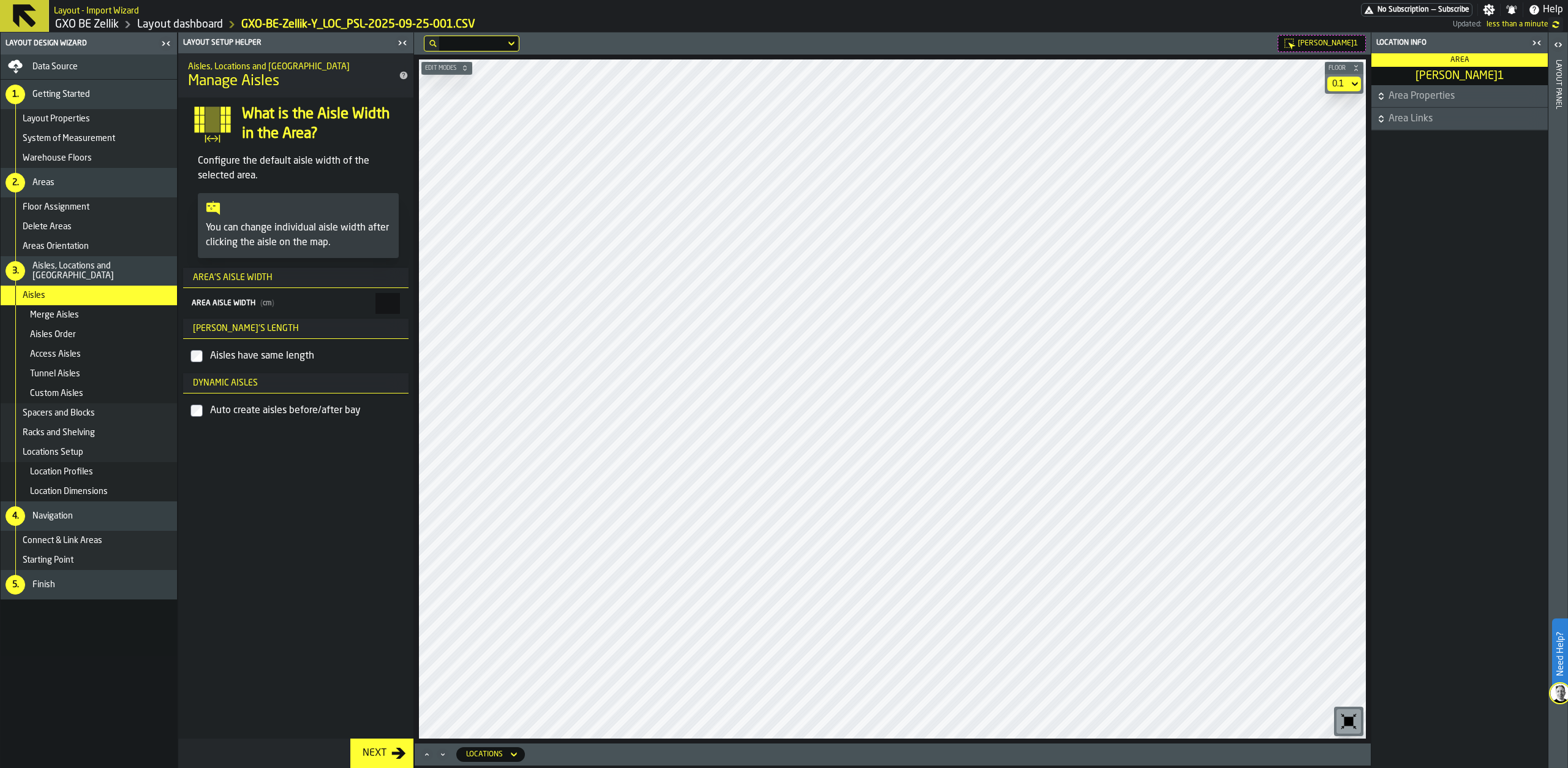
click at [1316, 45] on span "[PERSON_NAME]1" at bounding box center [1328, 44] width 60 height 9
click at [1245, 43] on div "Exit - Edit Mode: [PERSON_NAME]1" at bounding box center [1289, 44] width 153 height 15
click at [1295, 43] on icon at bounding box center [1294, 44] width 1 height 1
click at [0, 0] on icon at bounding box center [0, 0] width 0 height 0
click at [453, 69] on span "Edit Modes" at bounding box center [440, 68] width 36 height 7
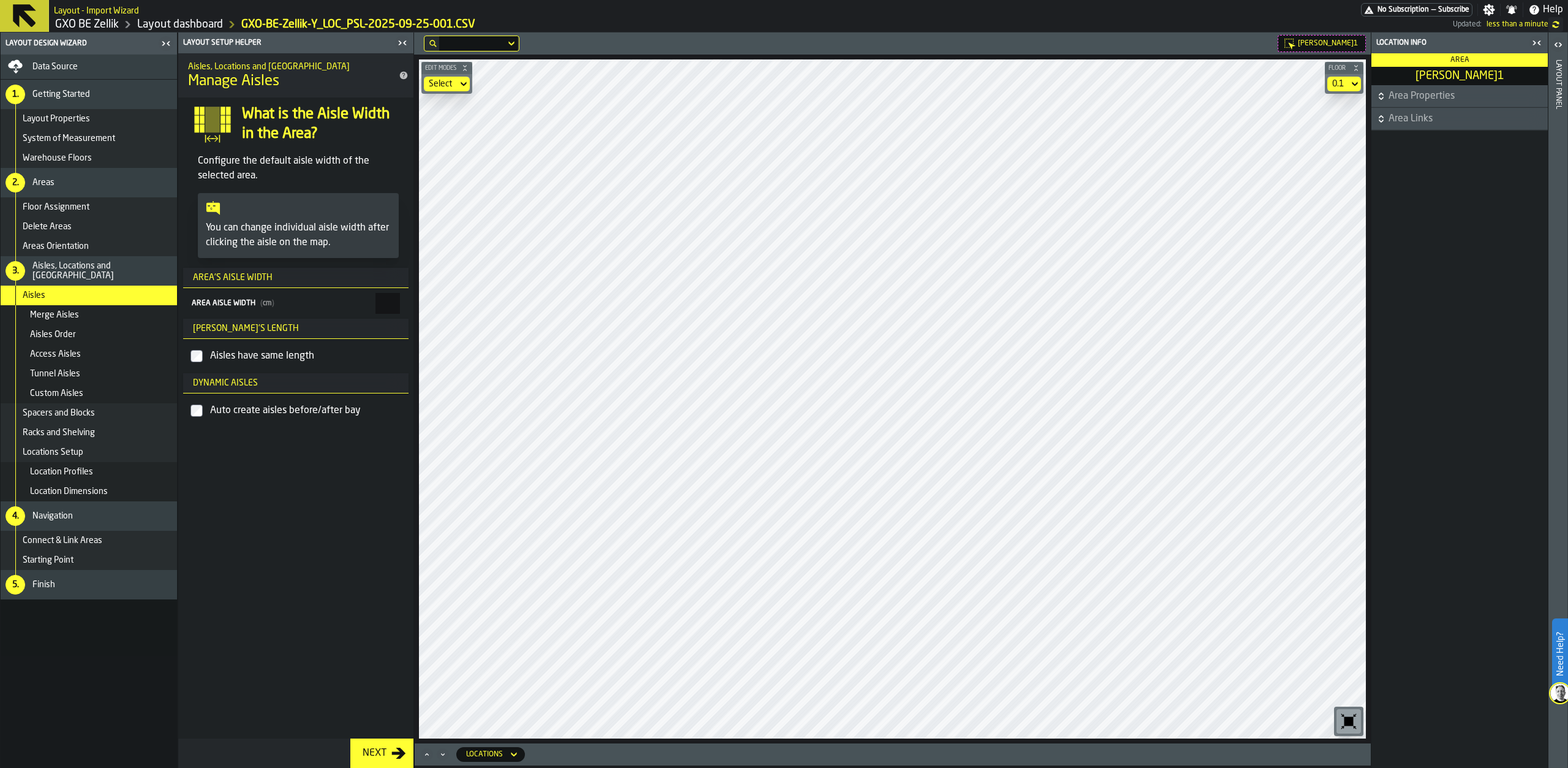
click at [461, 81] on icon at bounding box center [463, 84] width 13 height 15
click at [485, 171] on div "Add Area" at bounding box center [463, 165] width 64 height 15
click at [461, 83] on div "Add Area" at bounding box center [446, 84] width 35 height 10
click at [466, 100] on div "Select" at bounding box center [463, 106] width 64 height 15
click at [136, 65] on div "Data Source" at bounding box center [102, 66] width 139 height 10
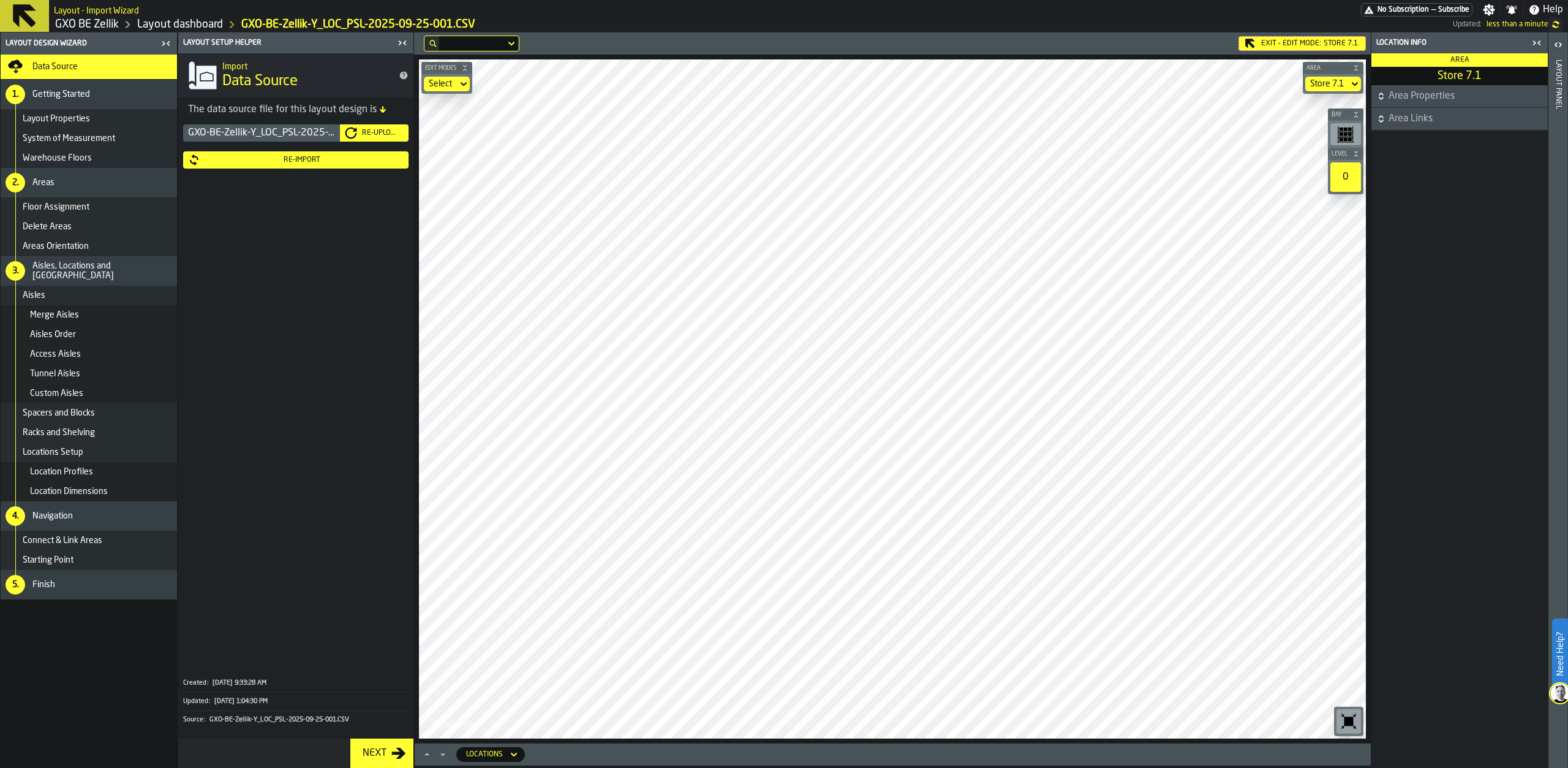
click at [316, 163] on div "Re-Import" at bounding box center [302, 160] width 203 height 9
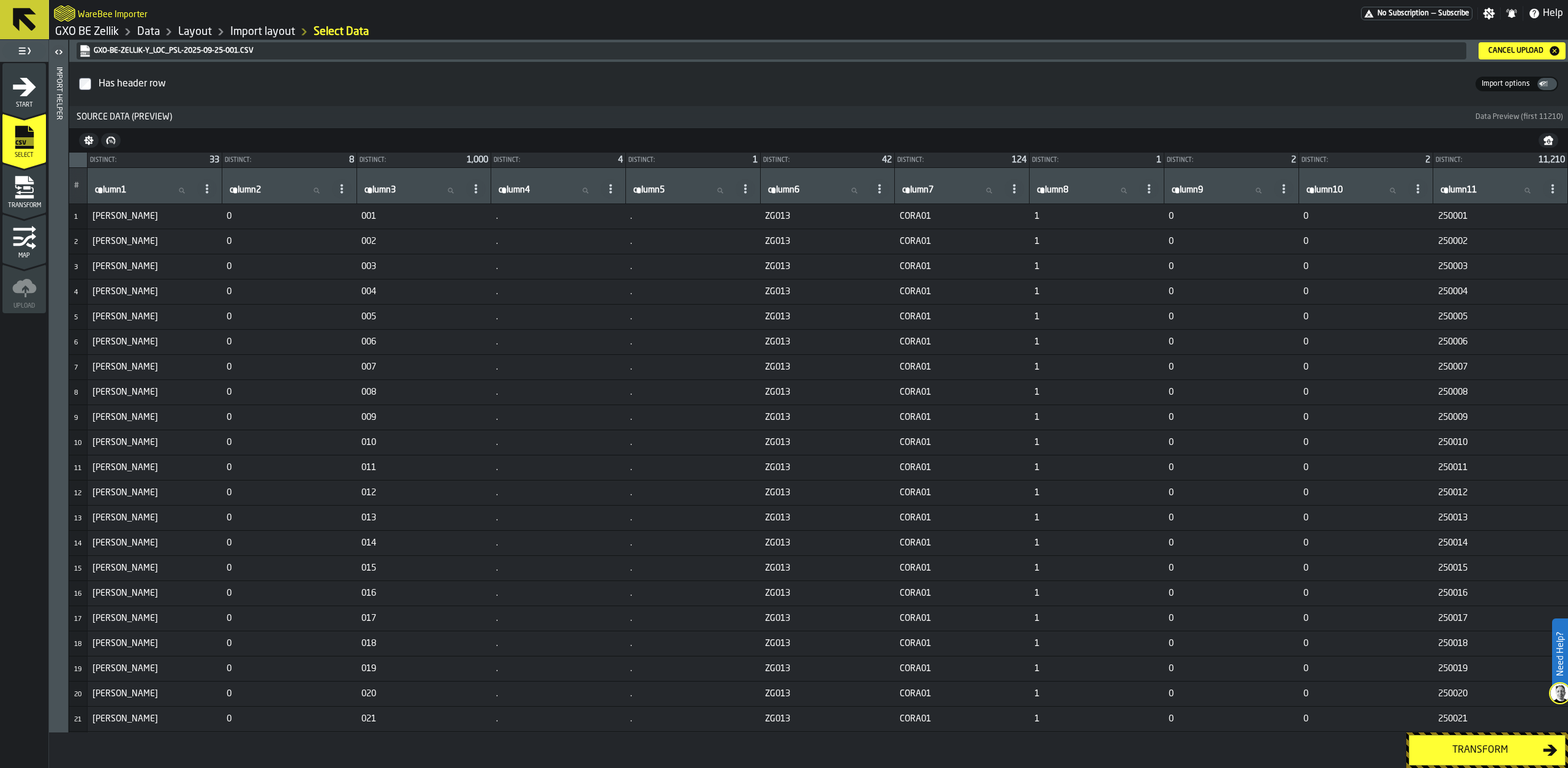
click at [1450, 757] on div "Transform" at bounding box center [1480, 750] width 126 height 15
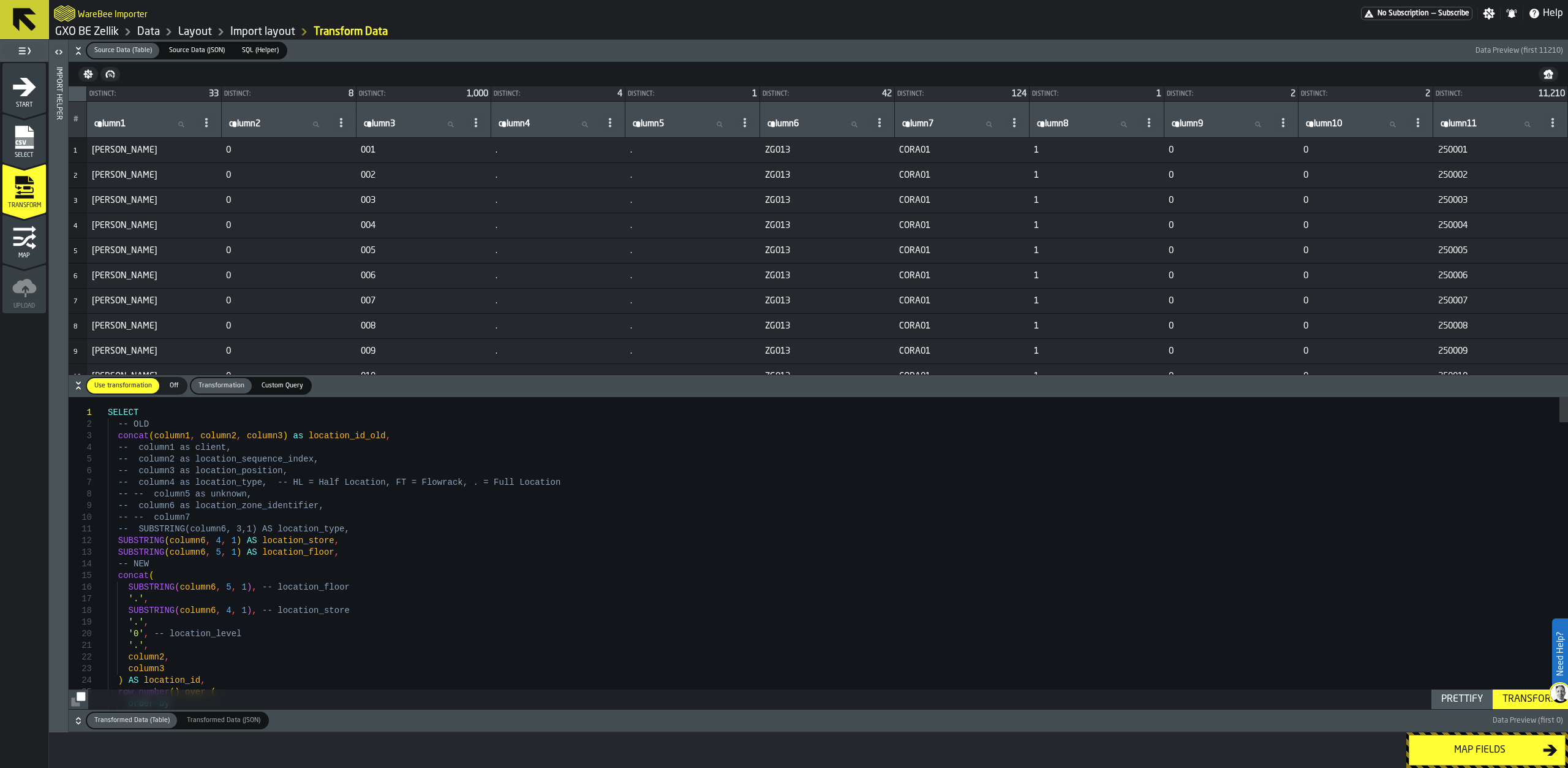
click at [74, 42] on button "Source Data (Table) Source Data (Table) Source Data (JSON) Source Data (JSON) S…" at bounding box center [819, 51] width 1500 height 22
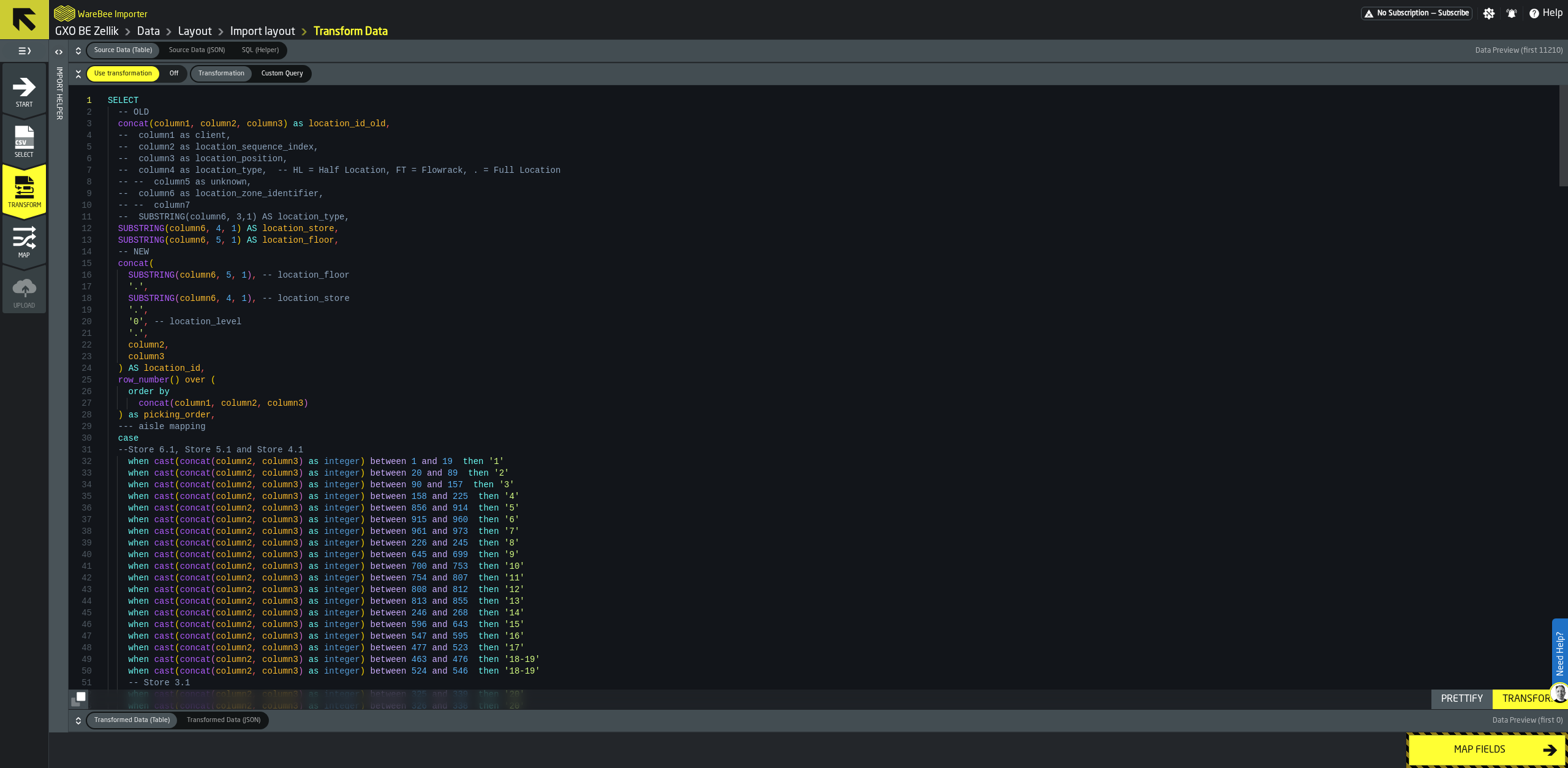
click at [74, 719] on icon "button-" at bounding box center [79, 721] width 13 height 13
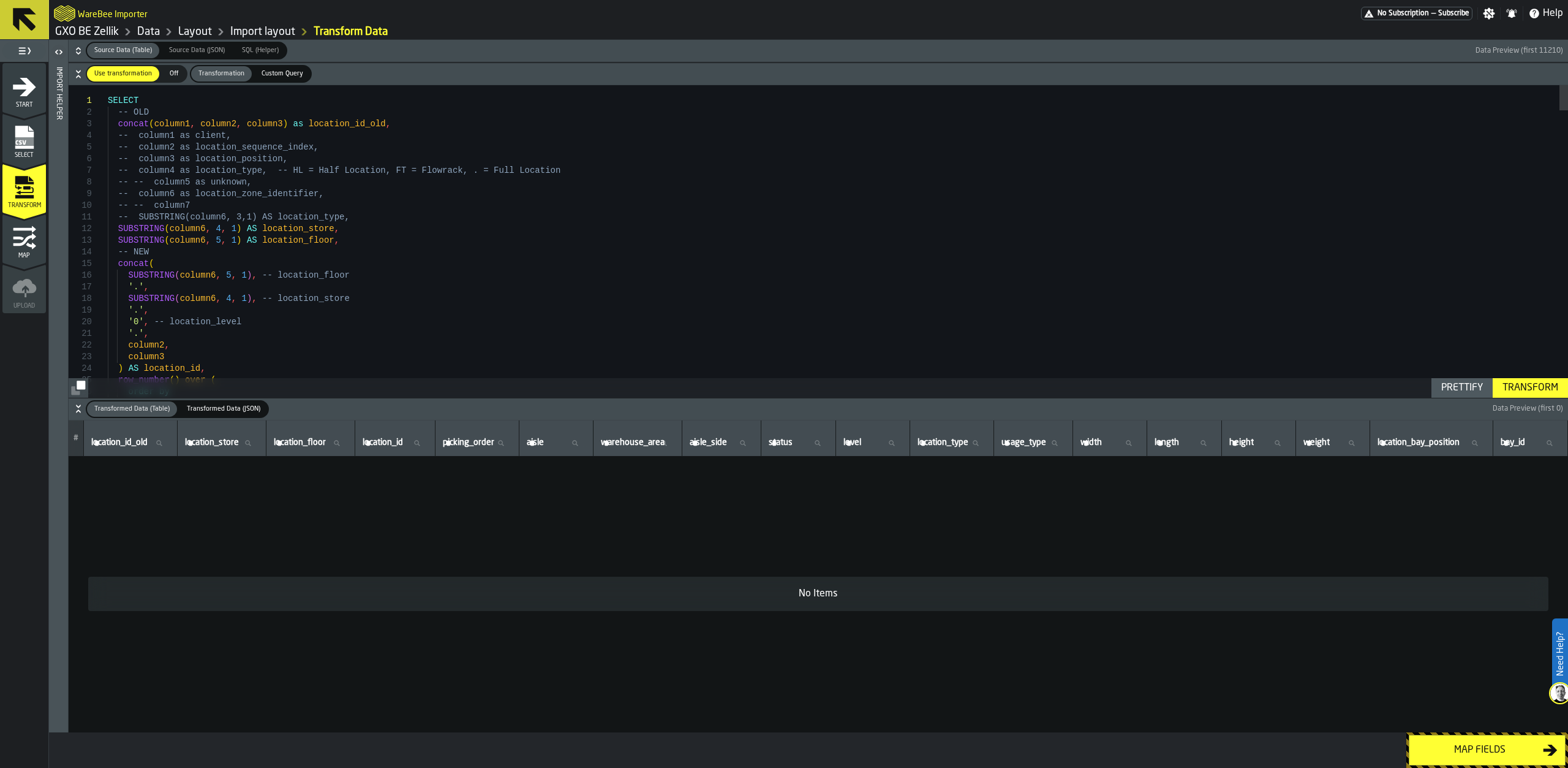
click at [202, 411] on span "Transformed Data (JSON)" at bounding box center [224, 409] width 83 height 10
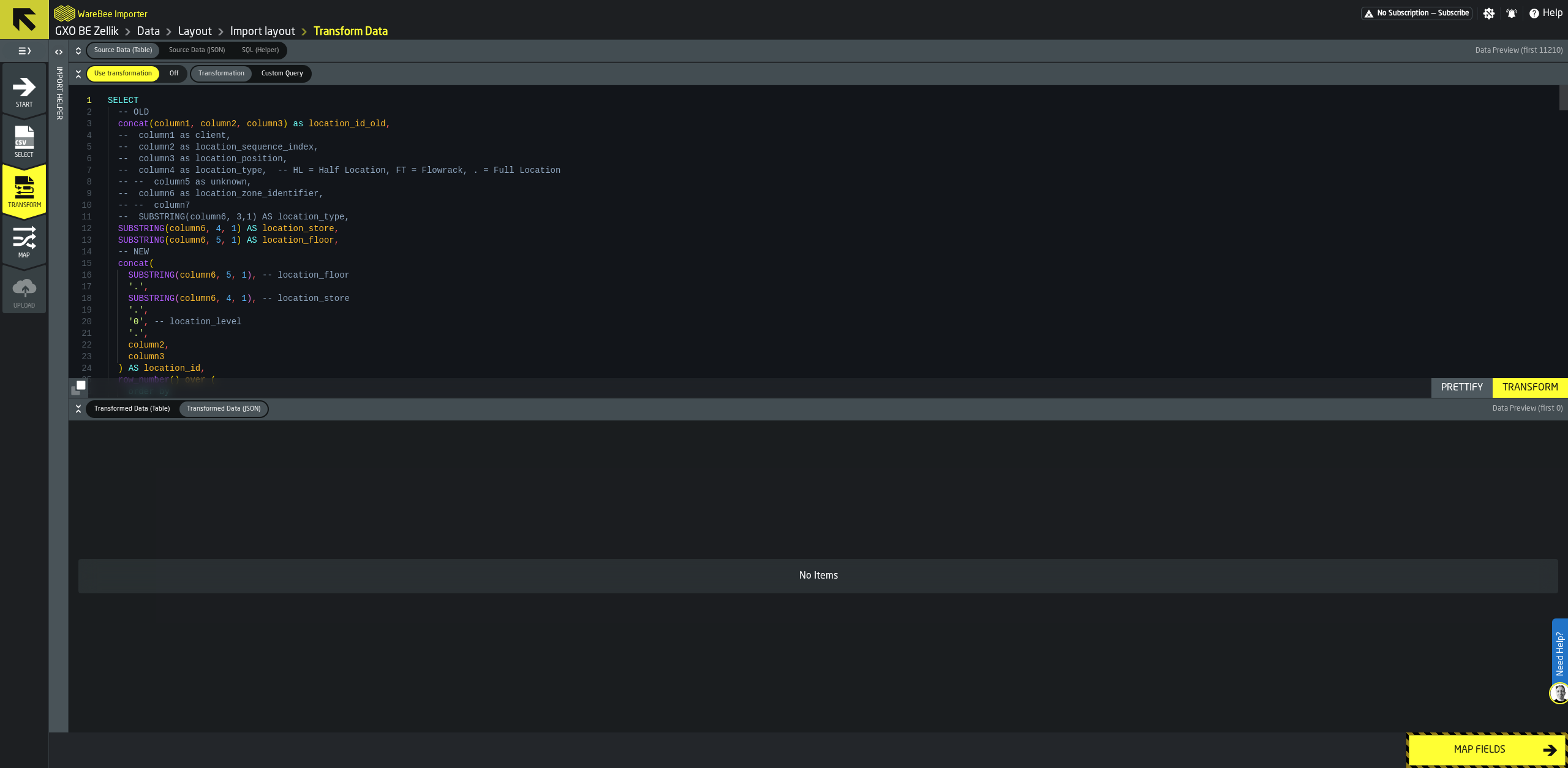
click at [157, 408] on span "Transformed Data (Table)" at bounding box center [132, 409] width 85 height 10
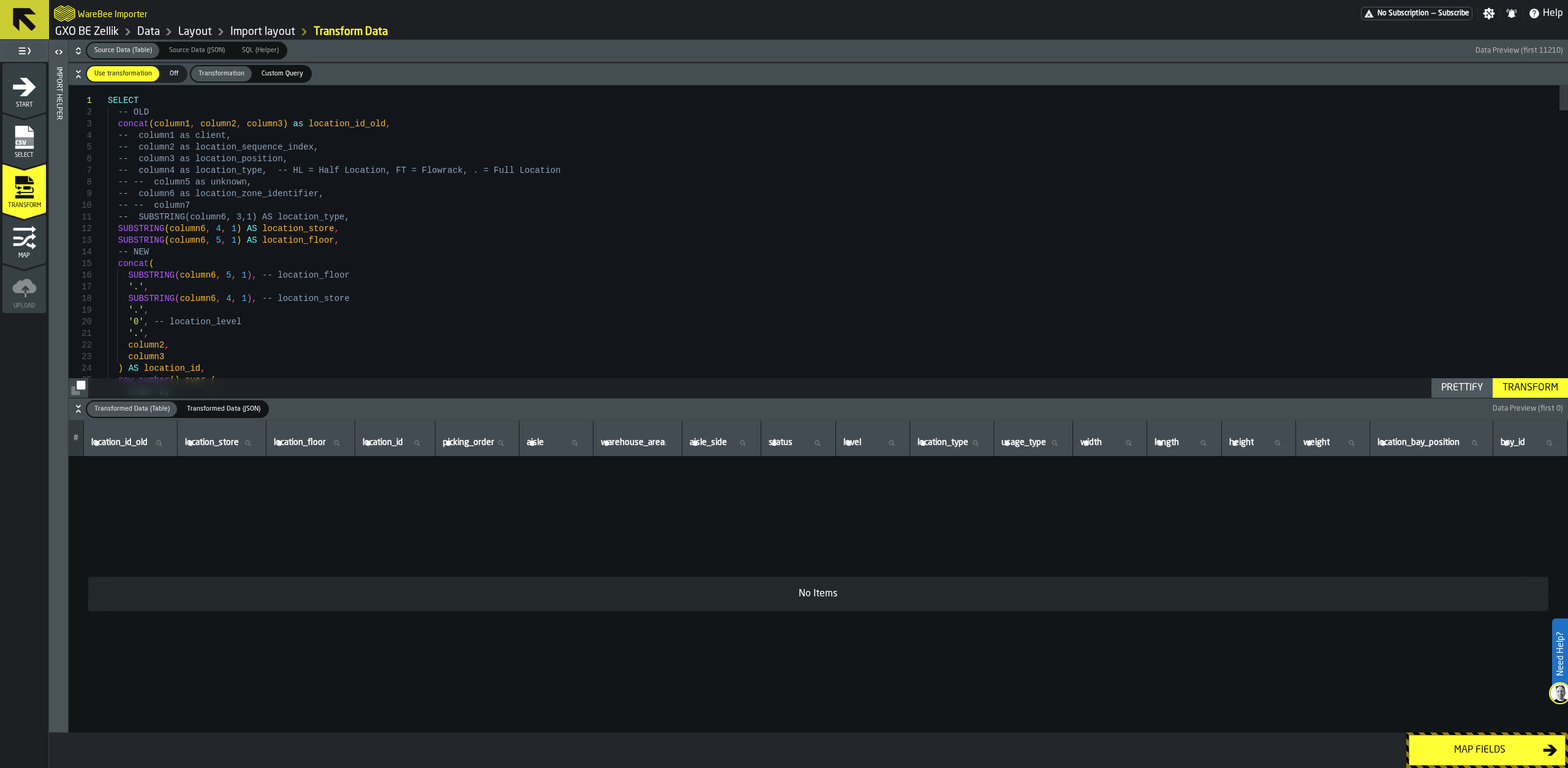
click at [79, 411] on icon "button-" at bounding box center [78, 411] width 4 height 3
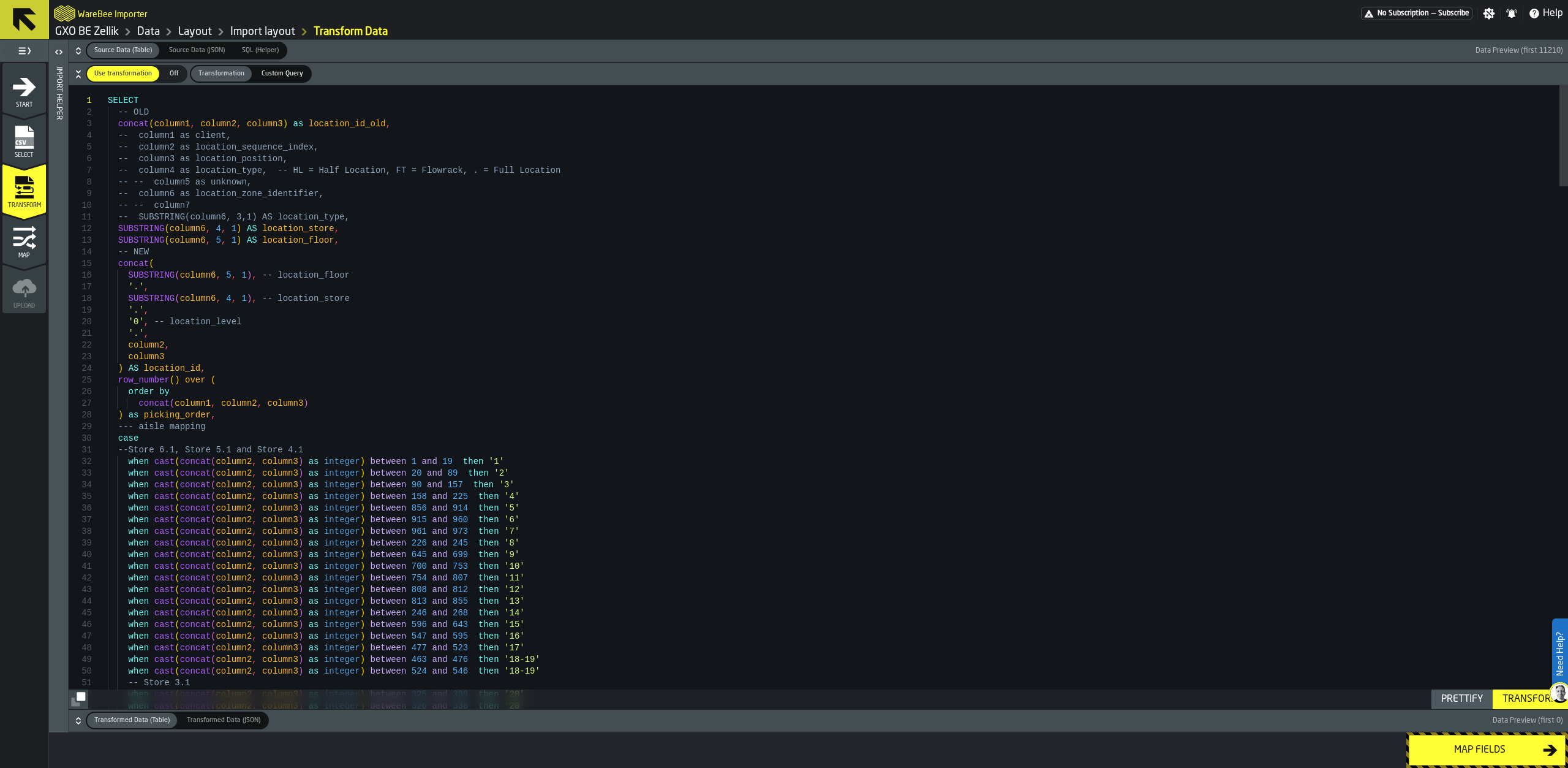
click at [75, 47] on icon "button-" at bounding box center [79, 50] width 13 height 13
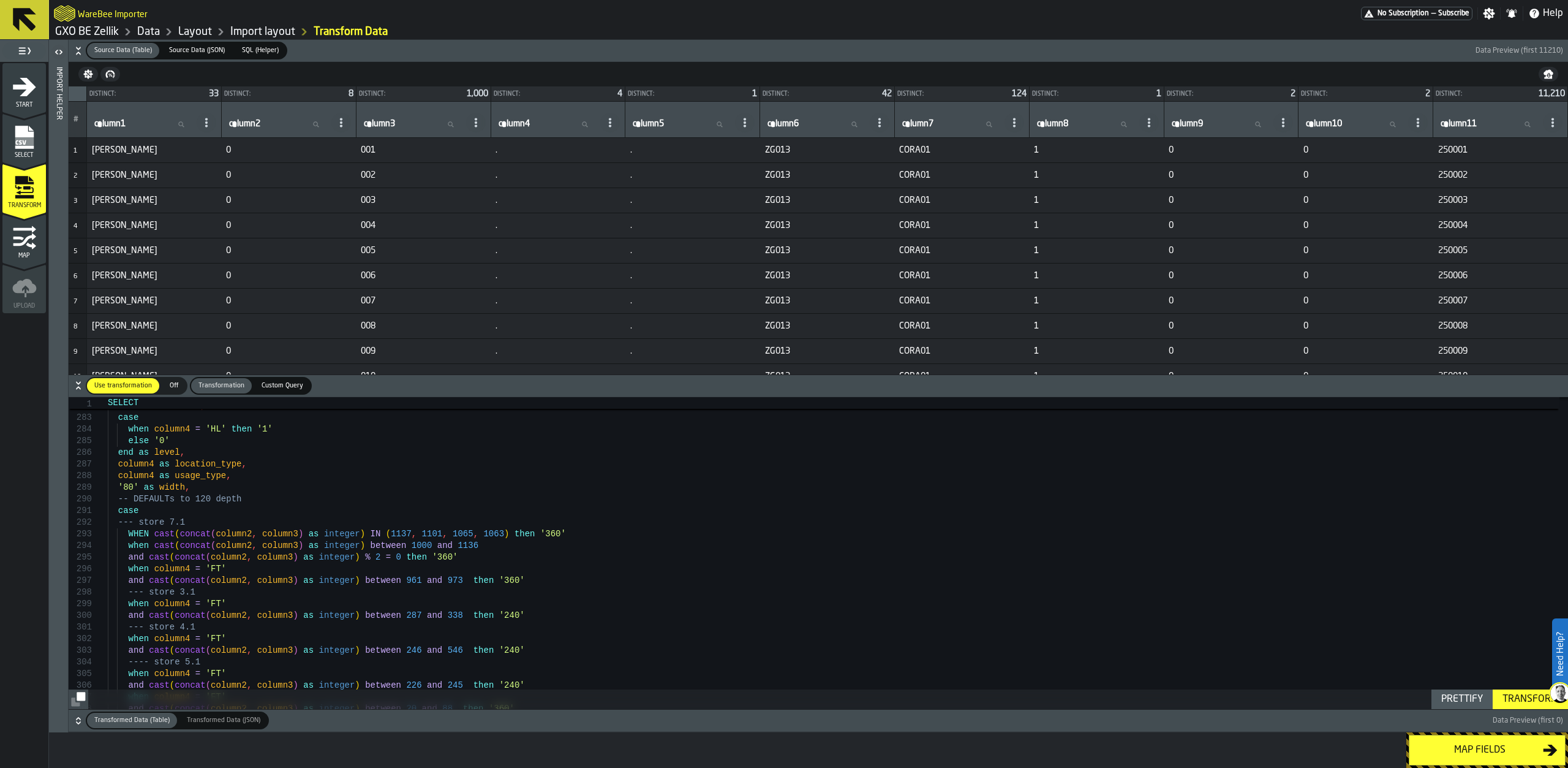
click at [28, 16] on icon at bounding box center [24, 20] width 30 height 30
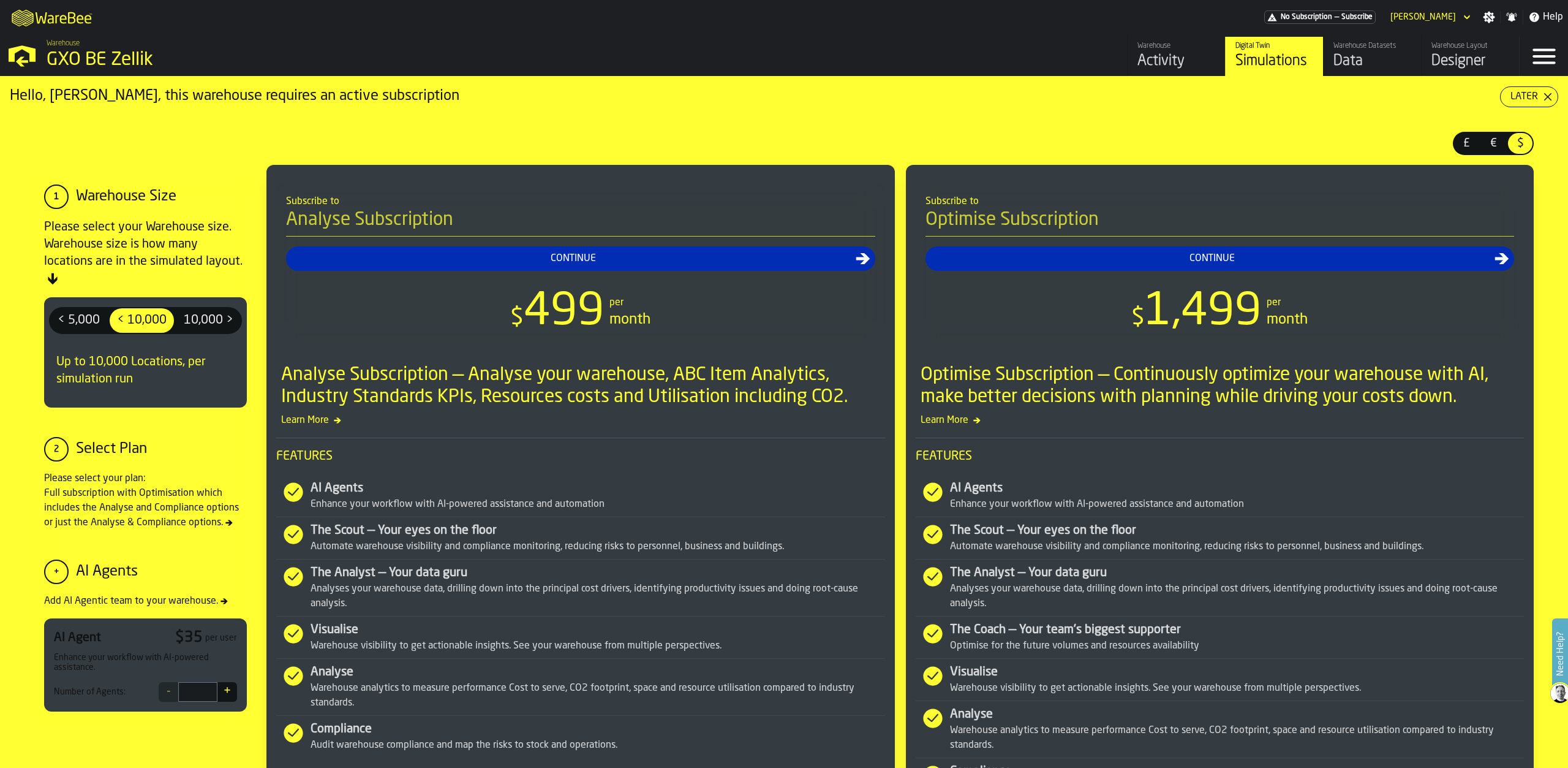
click at [1450, 20] on div "[PERSON_NAME]" at bounding box center [1423, 17] width 65 height 10
click at [1442, 44] on div "Logout" at bounding box center [1435, 39] width 64 height 15
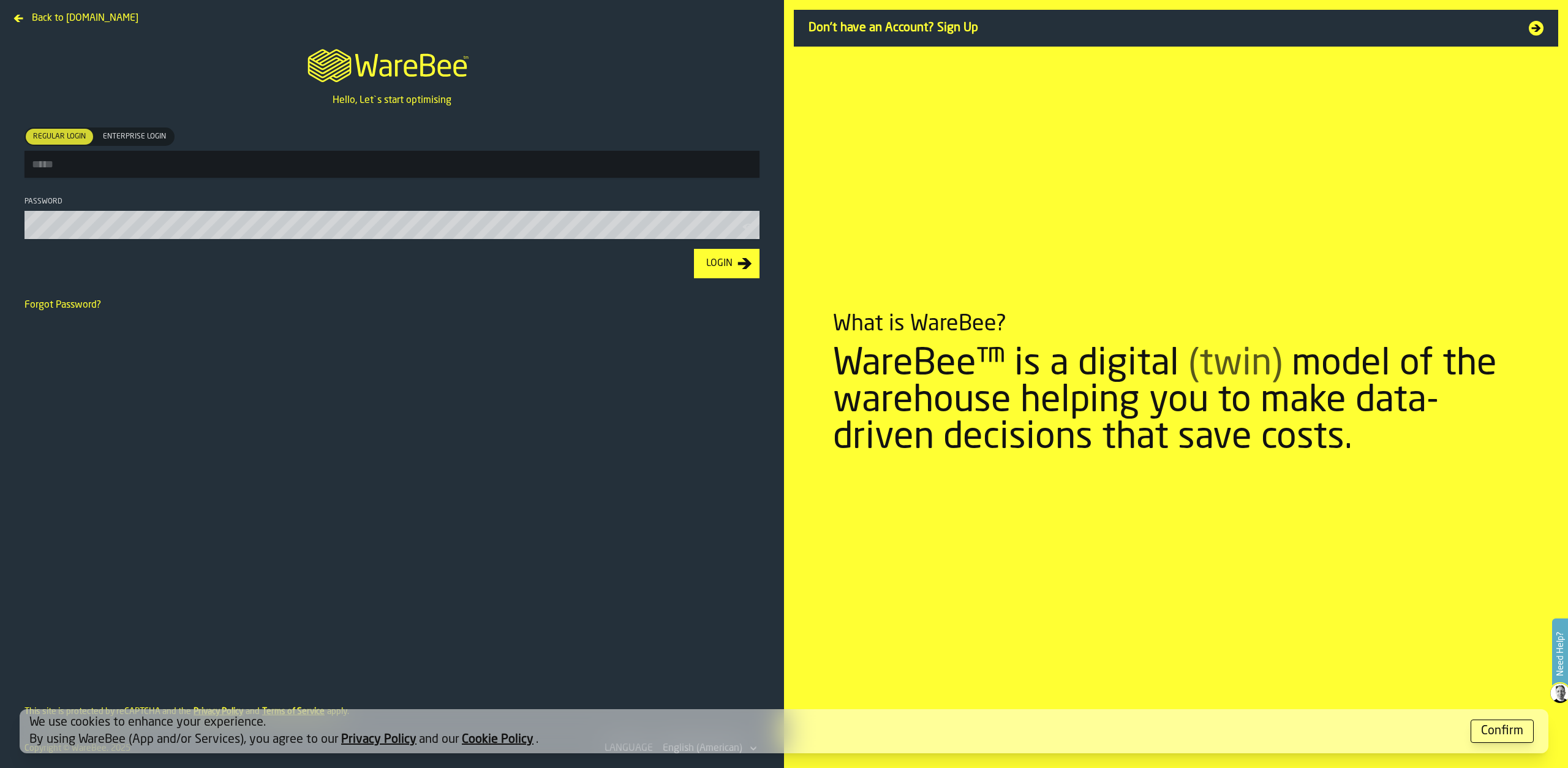
click at [169, 171] on input "Regular Login Regular Login Enterprise Login Enterprise Login" at bounding box center [392, 164] width 735 height 27
click at [1492, 729] on div "Confirm" at bounding box center [1502, 731] width 42 height 17
